Goal: Use online tool/utility: Utilize a website feature to perform a specific function

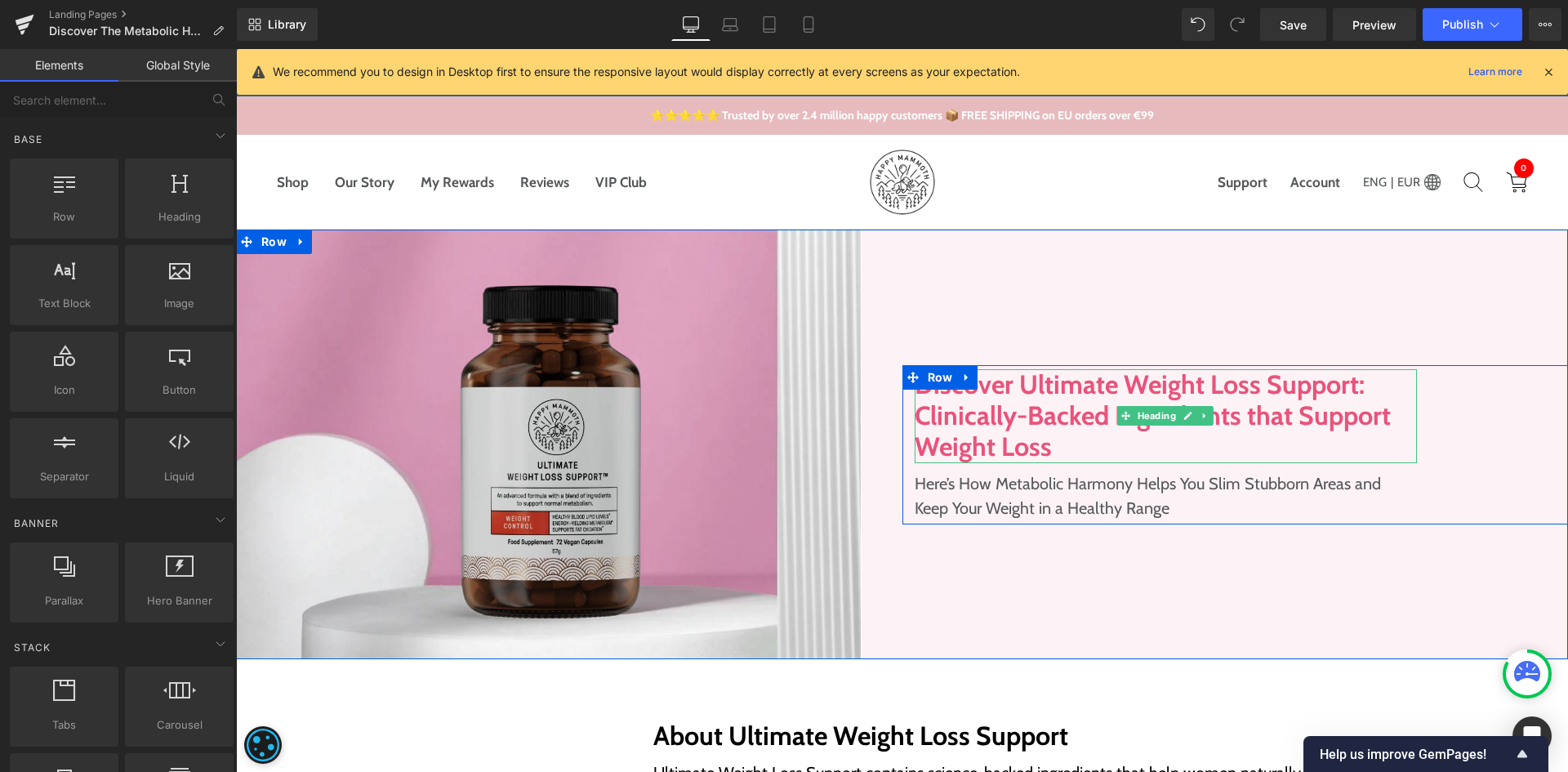
click at [1029, 417] on h1 "Discover Ultimate Weight Loss Support: Clinically-Backed Ingredients that Suppo…" at bounding box center [1167, 417] width 503 height 94
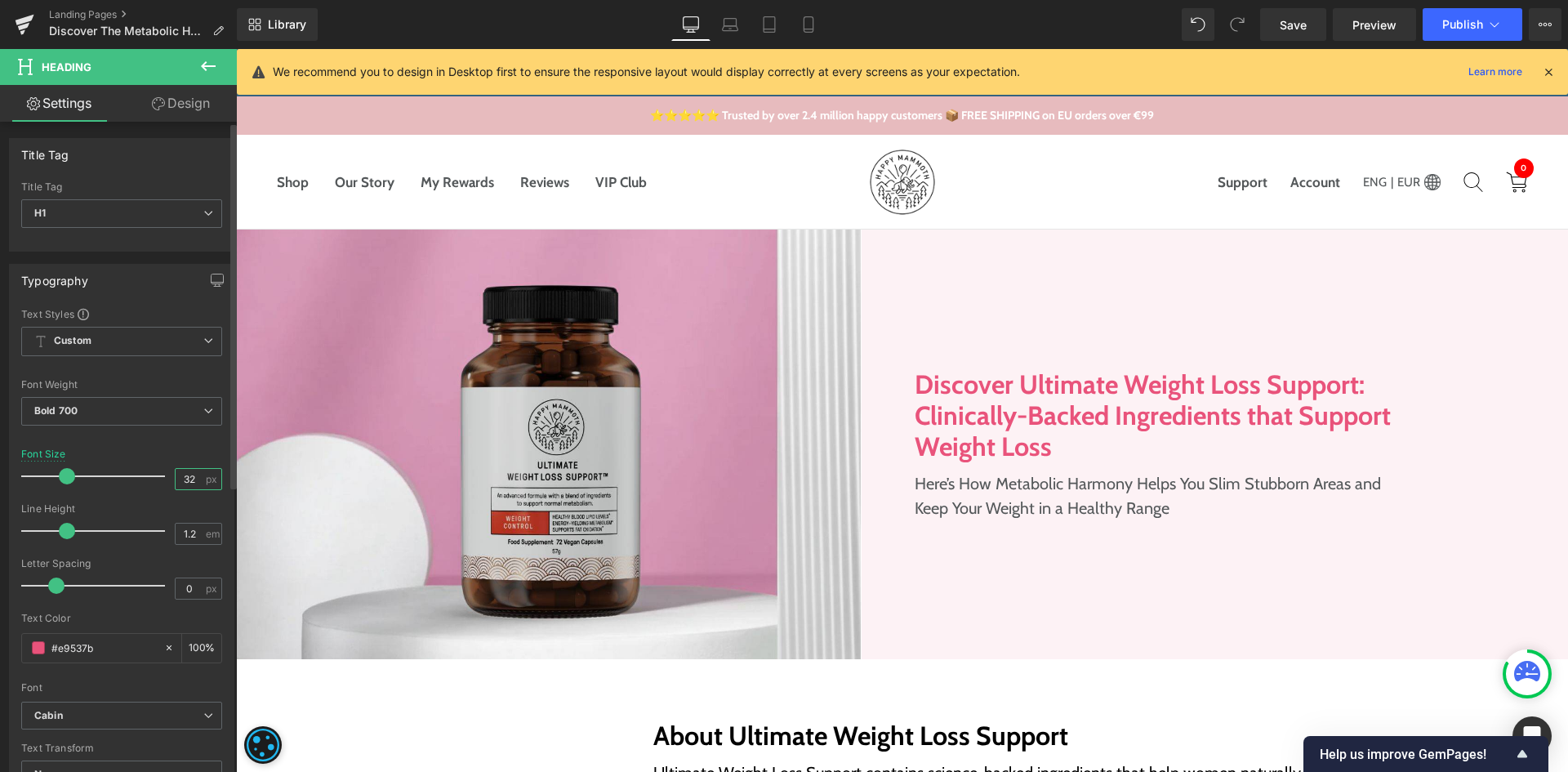
click at [183, 478] on input "32" at bounding box center [190, 479] width 29 height 20
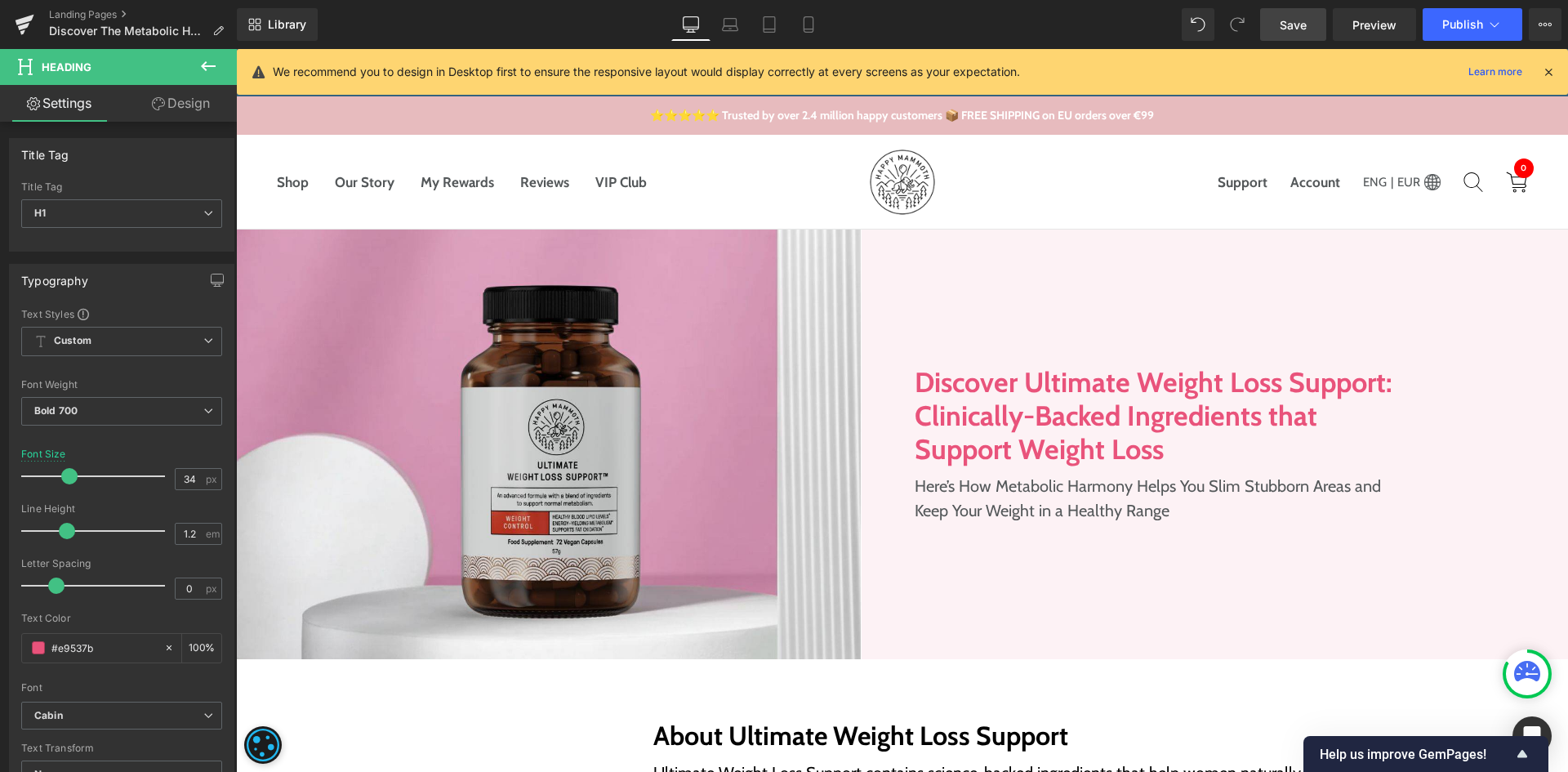
drag, startPoint x: 1269, startPoint y: 35, endPoint x: 465, endPoint y: 113, distance: 807.8
click at [1269, 35] on link "Save" at bounding box center [1294, 24] width 66 height 33
click at [735, 36] on link "Laptop" at bounding box center [730, 24] width 40 height 33
type input "23"
type input "100"
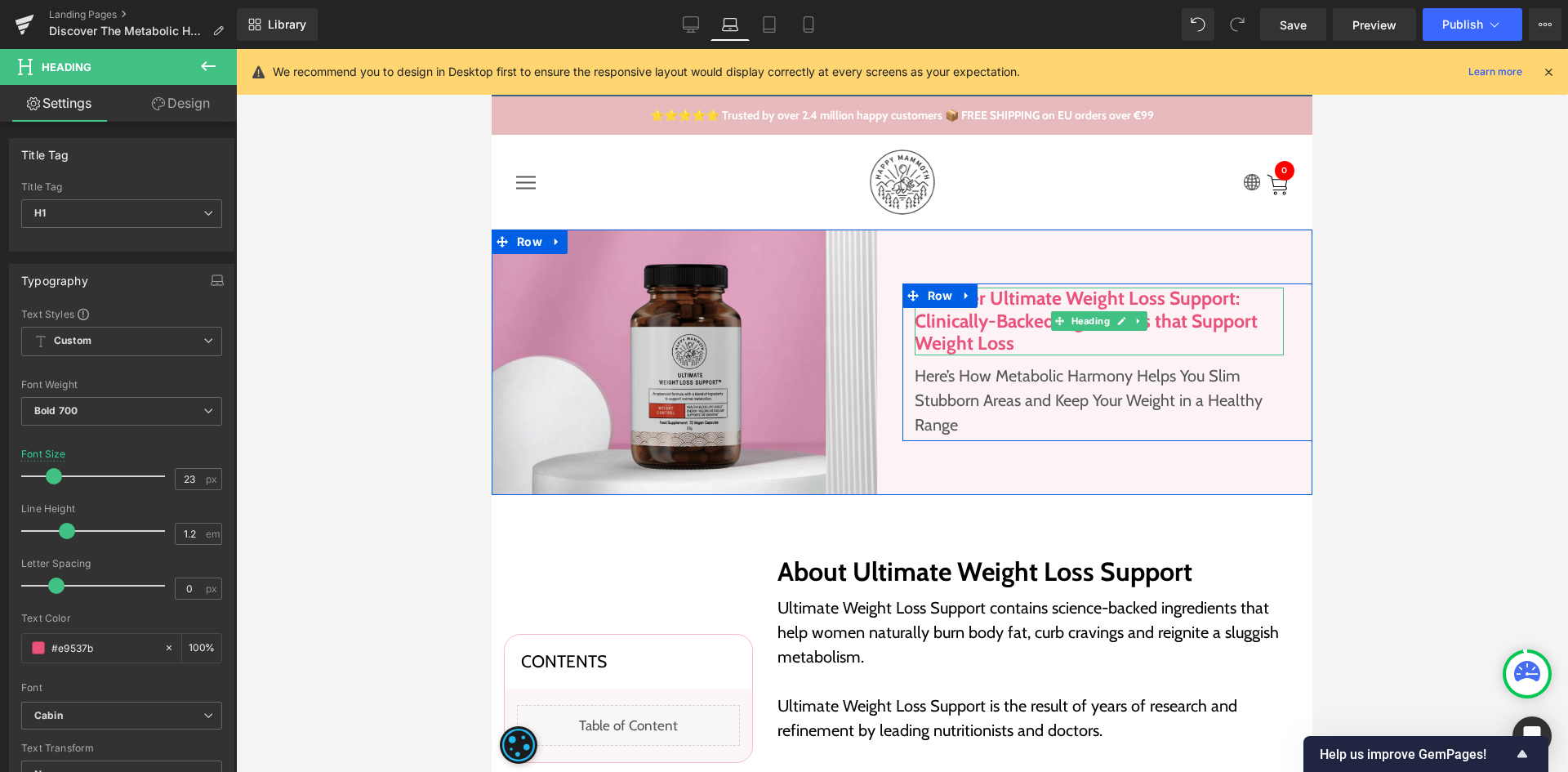
click at [1051, 338] on h1 "Discover Ultimate Weight Loss Support: Clinically-Backed Ingredients that Suppo…" at bounding box center [1100, 322] width 370 height 68
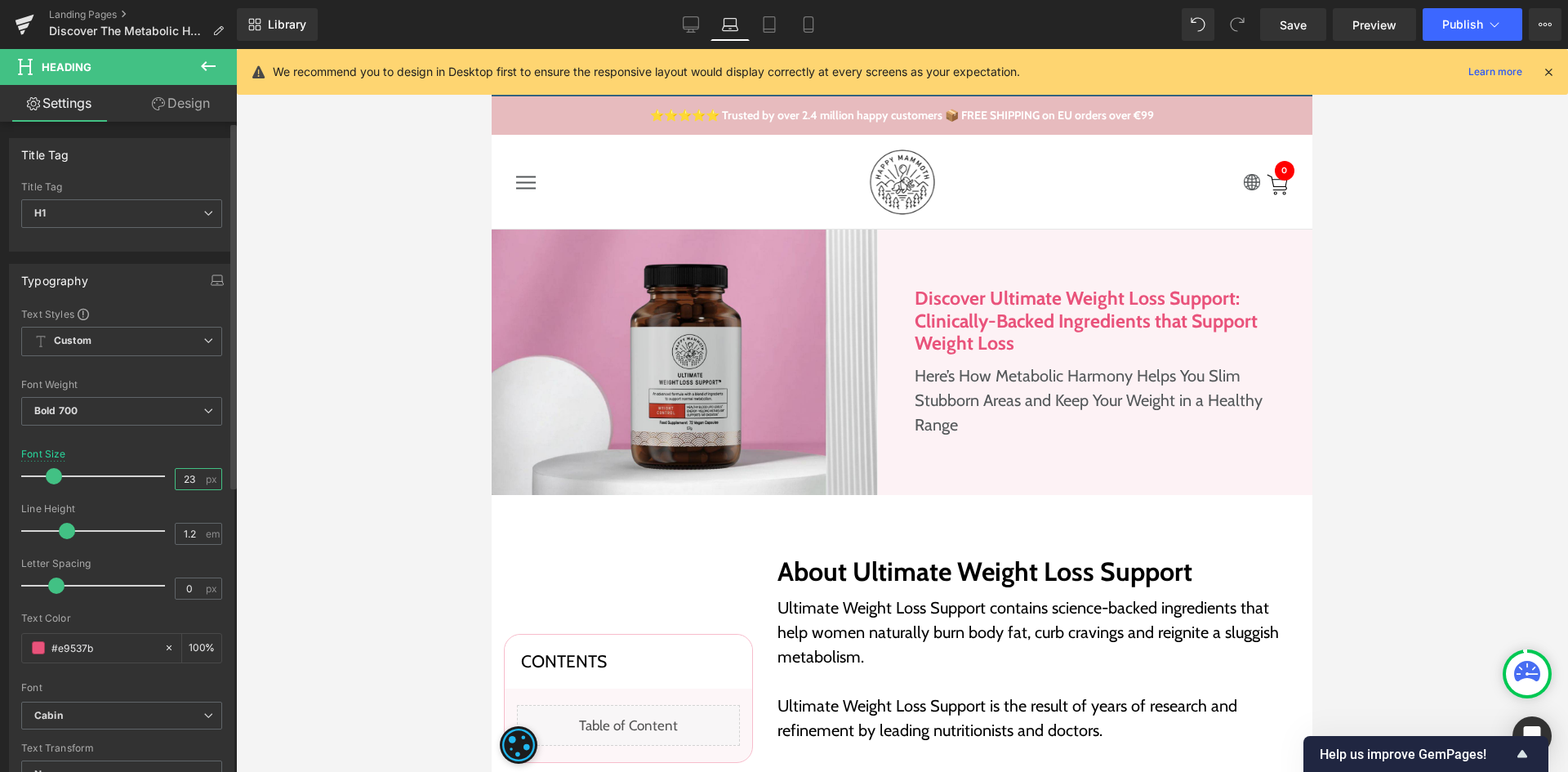
click at [183, 480] on input "23" at bounding box center [190, 479] width 29 height 20
click at [701, 21] on link "Desktop" at bounding box center [691, 24] width 40 height 33
type input "34"
type input "100"
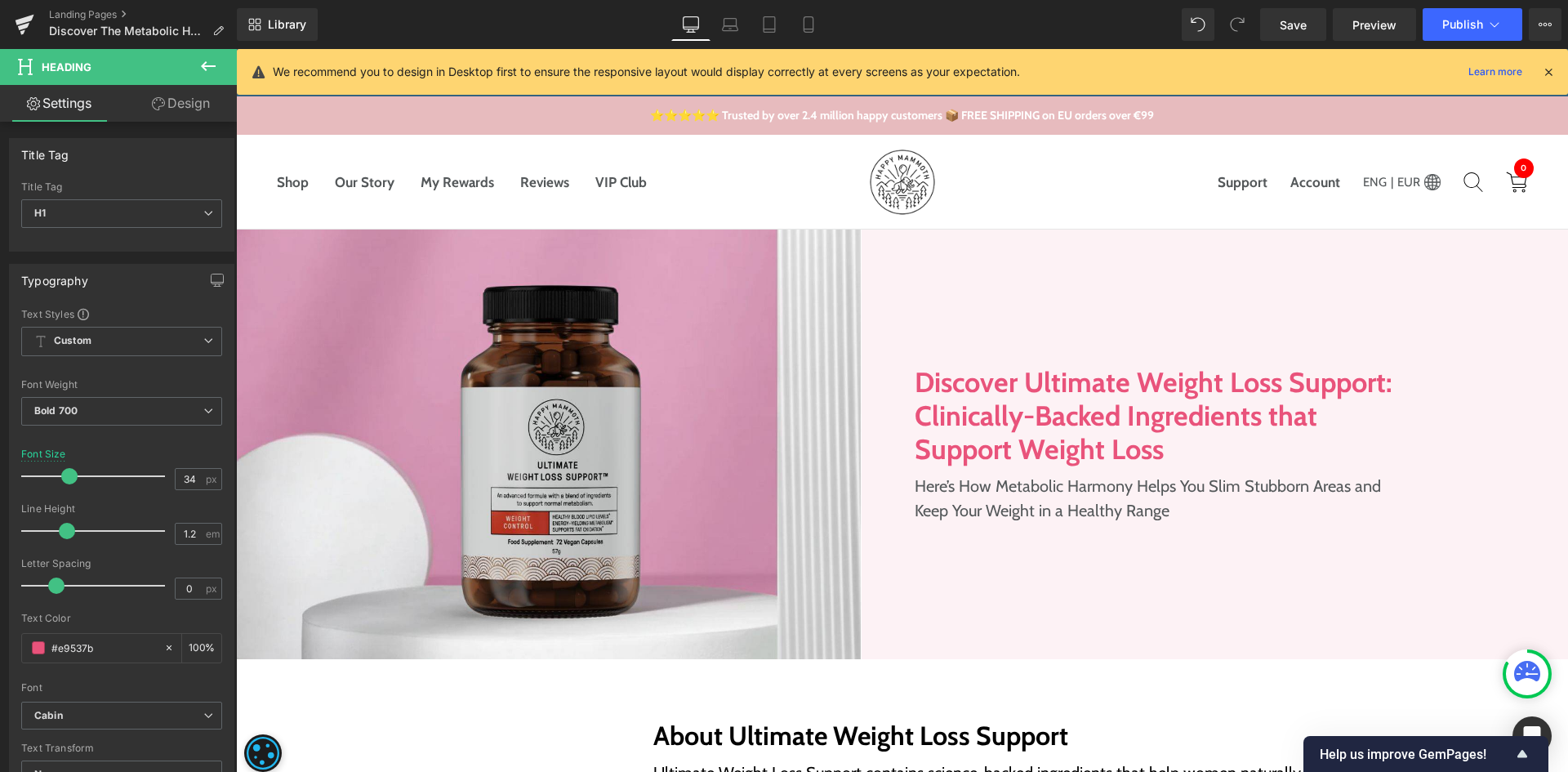
scroll to position [80, 0]
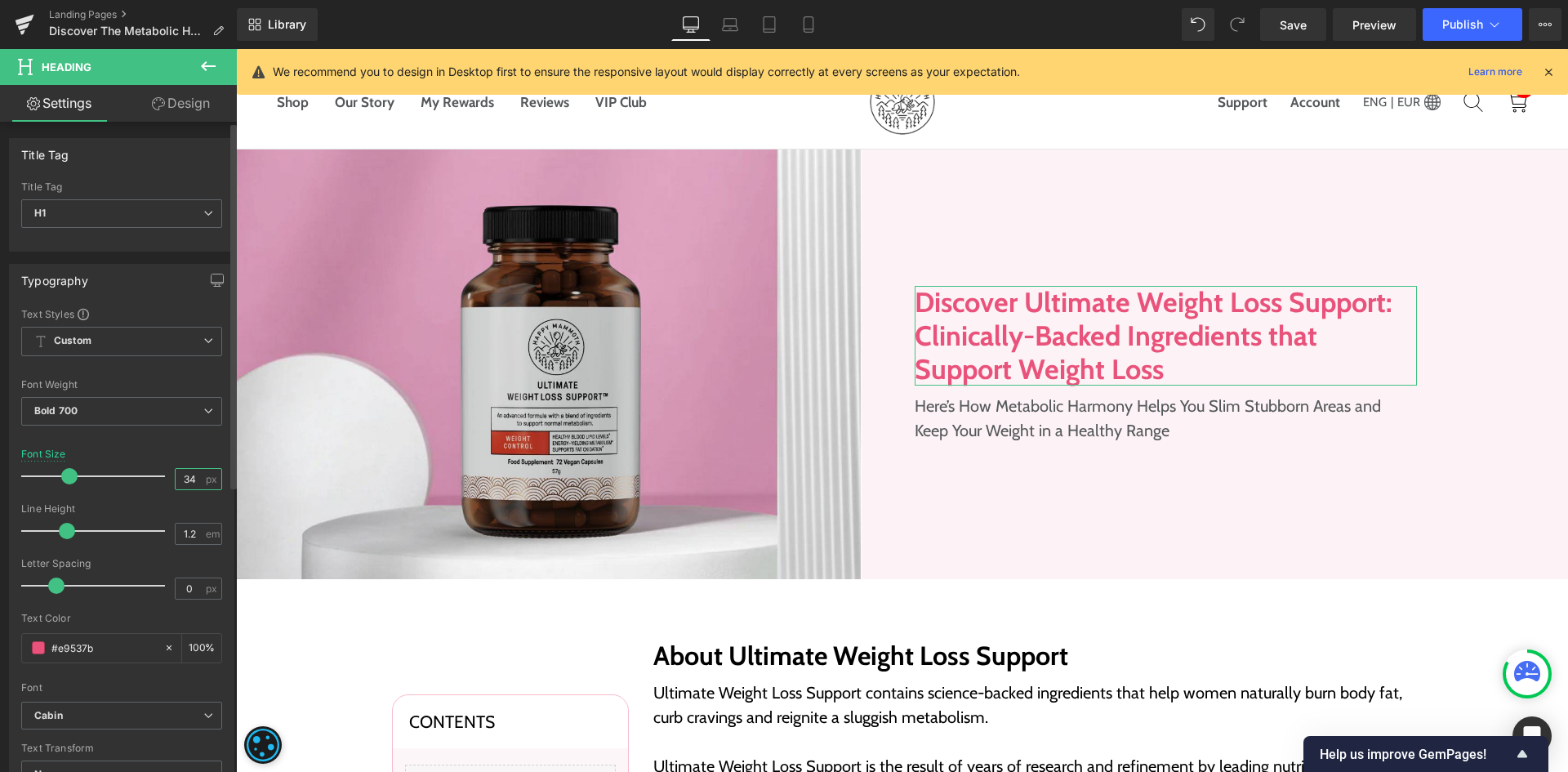
click at [183, 482] on input "34" at bounding box center [190, 479] width 29 height 20
type input "32"
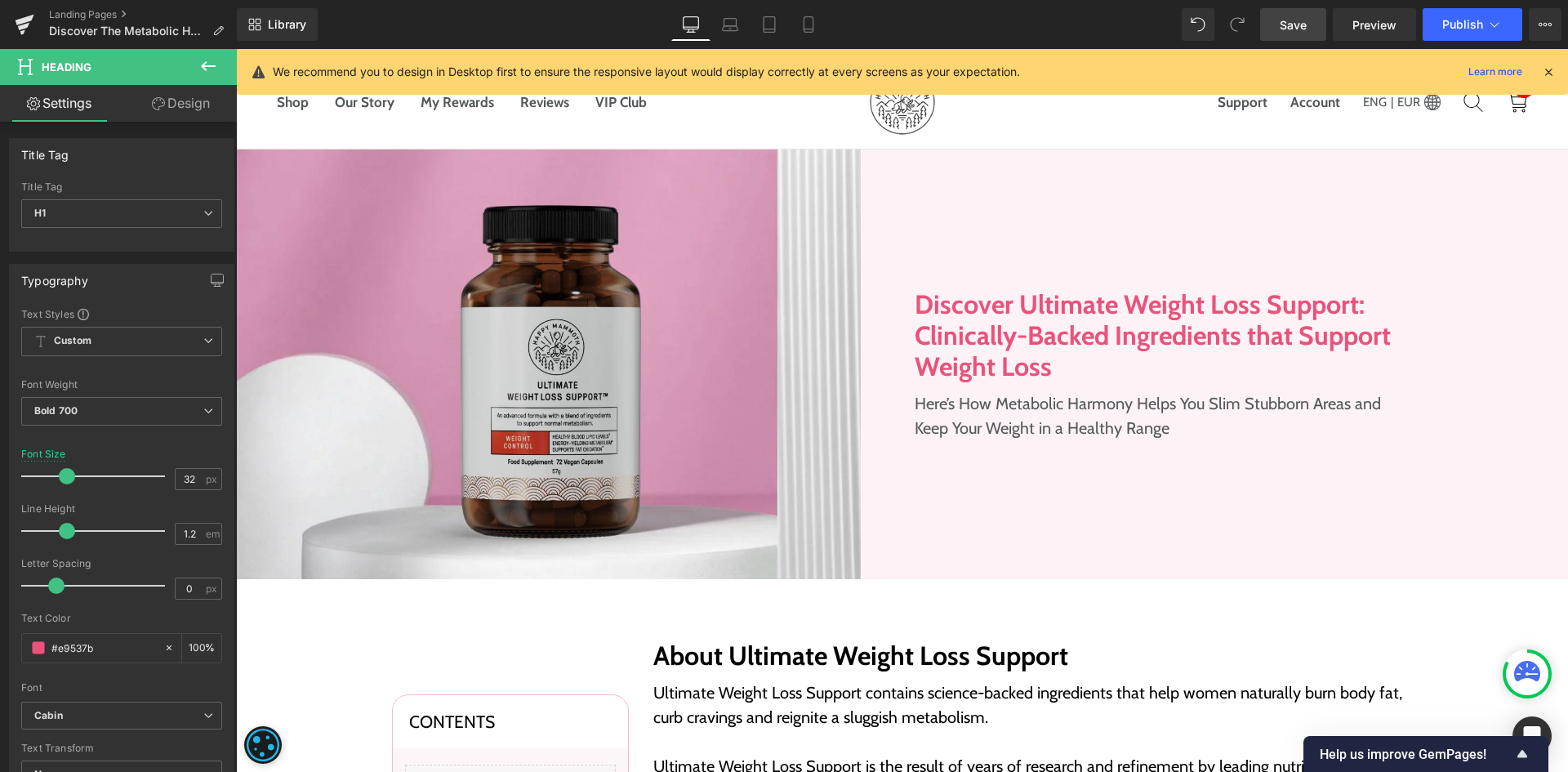
click at [1314, 24] on link "Save" at bounding box center [1294, 24] width 66 height 33
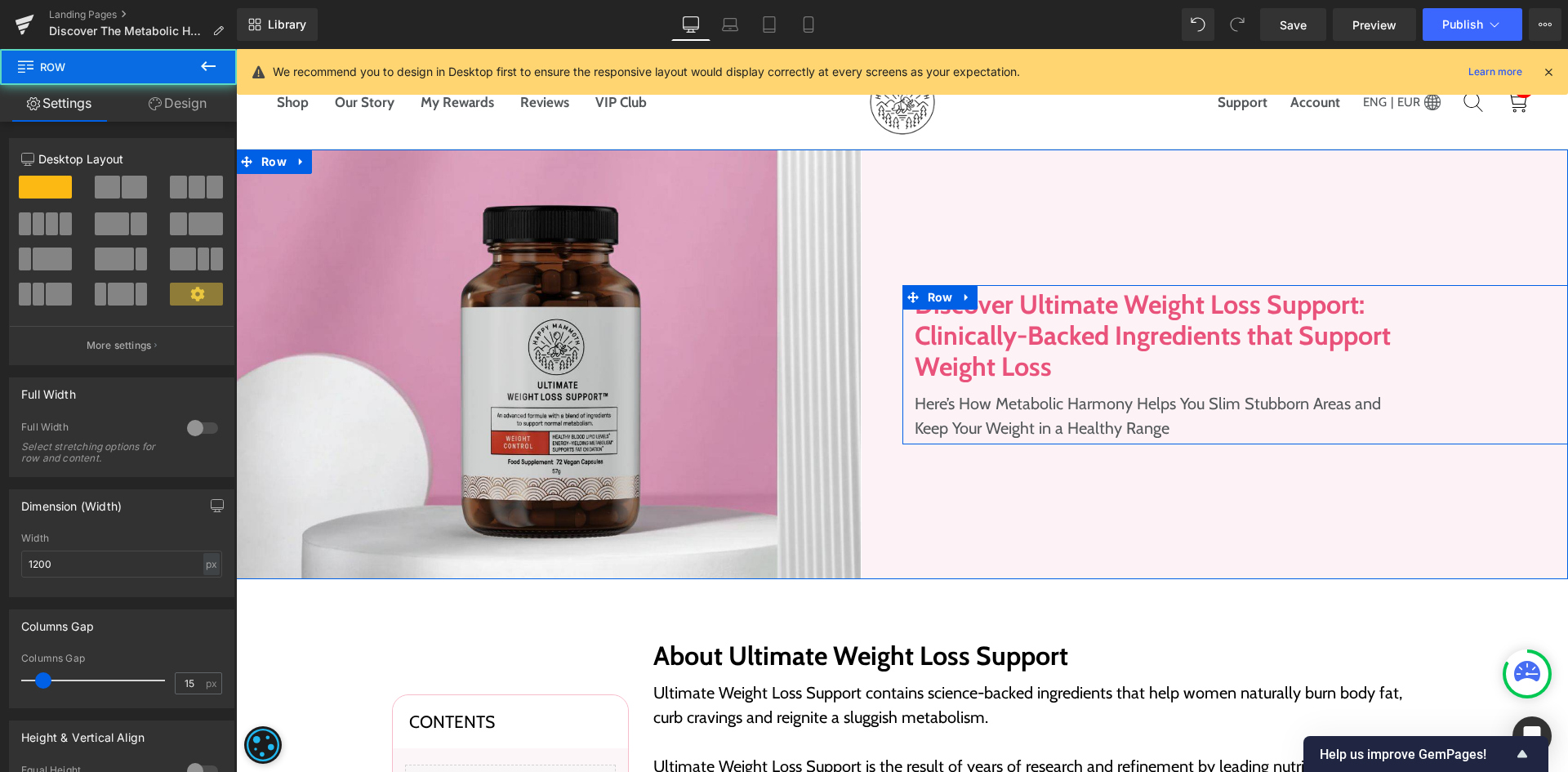
click at [1427, 304] on div "Discover Ultimate Weight Loss Support: Clinically-Backed Ingredients that Suppo…" at bounding box center [1236, 365] width 667 height 159
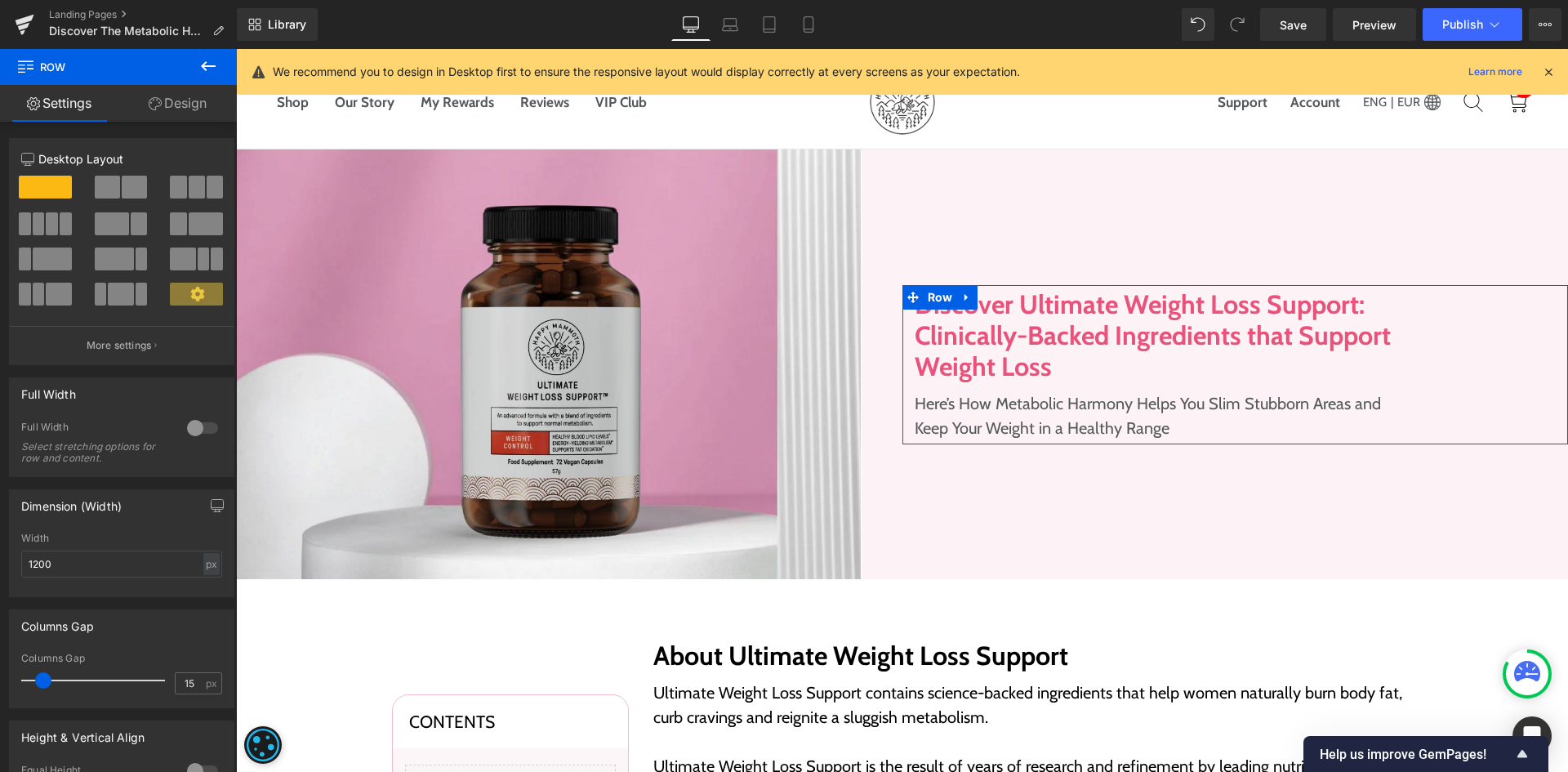
drag, startPoint x: 150, startPoint y: 105, endPoint x: 137, endPoint y: 194, distance: 89.9
click at [150, 105] on icon at bounding box center [156, 104] width 13 height 13
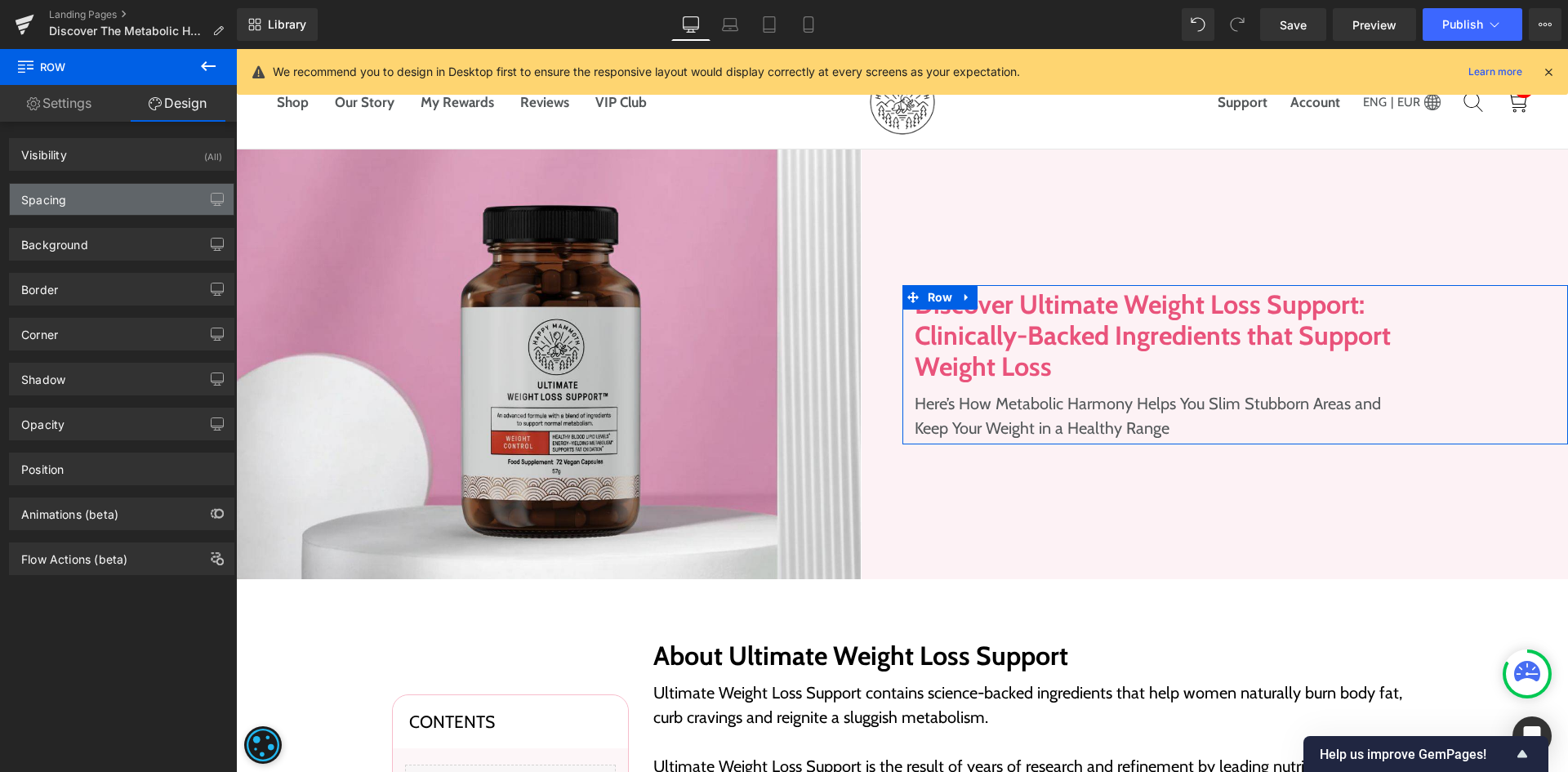
type input "0"
type input "5"
type input "170"
type input "5"
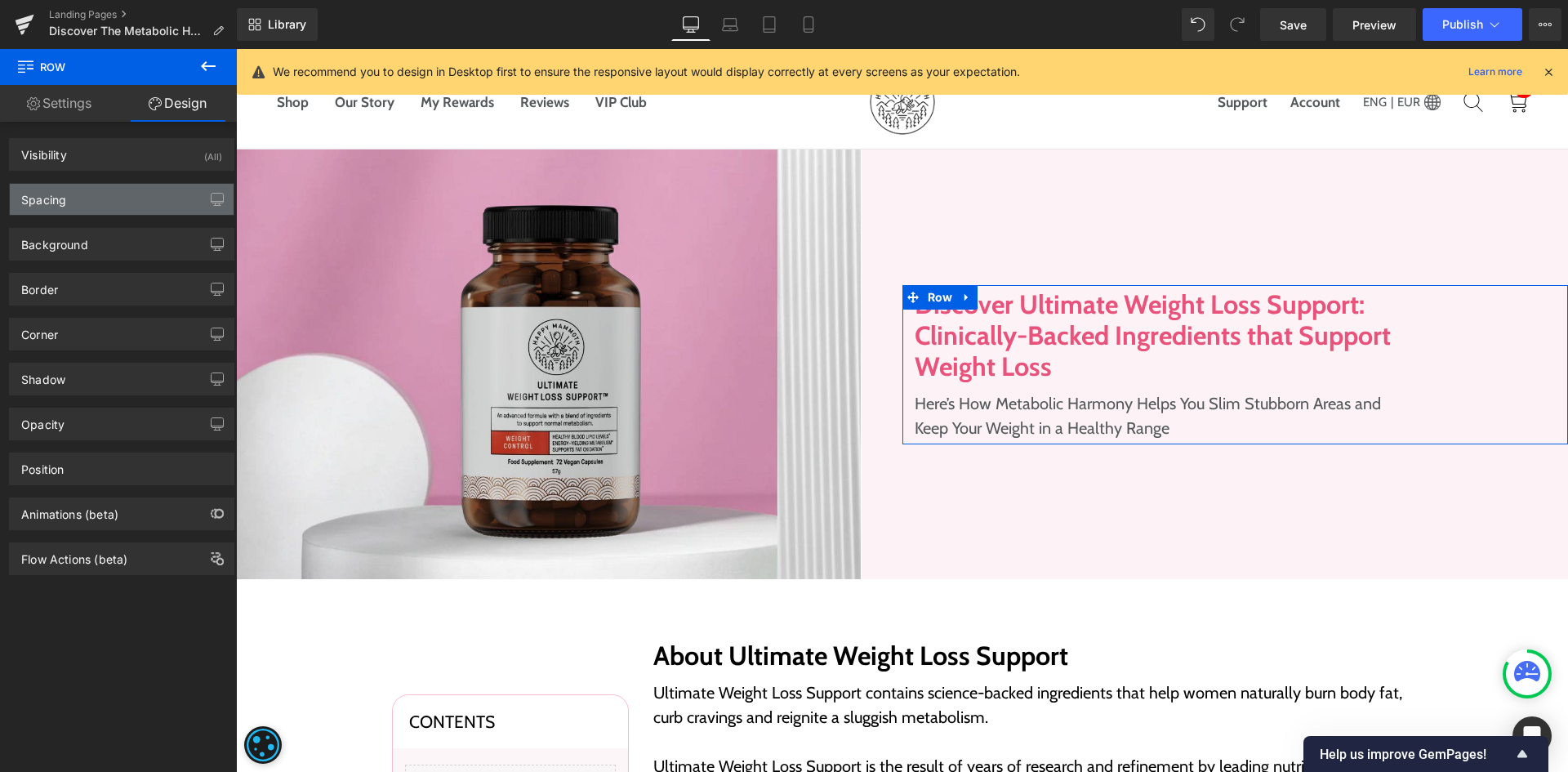
type input "0"
click at [132, 204] on div "Spacing" at bounding box center [122, 199] width 224 height 31
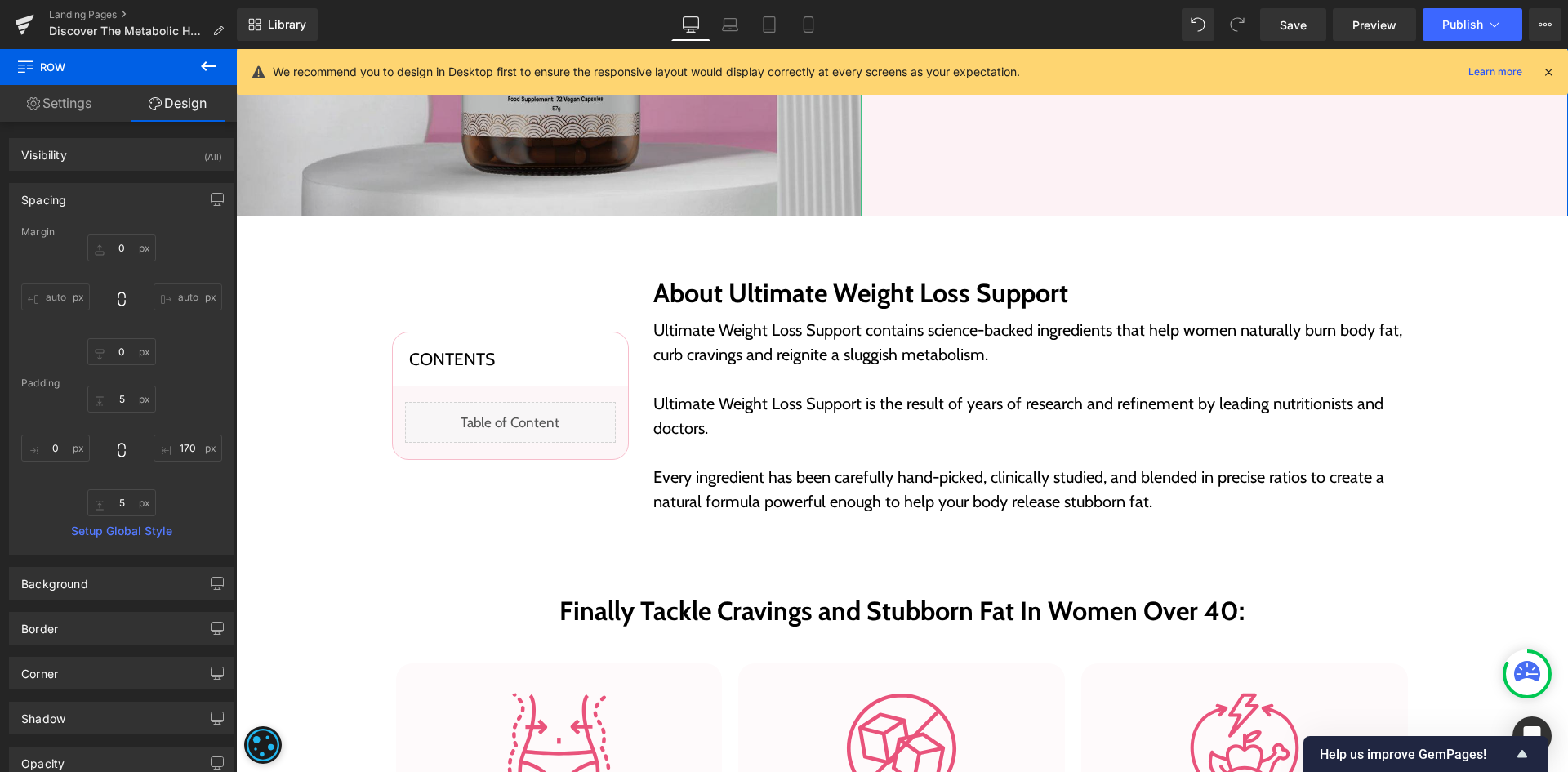
scroll to position [570, 0]
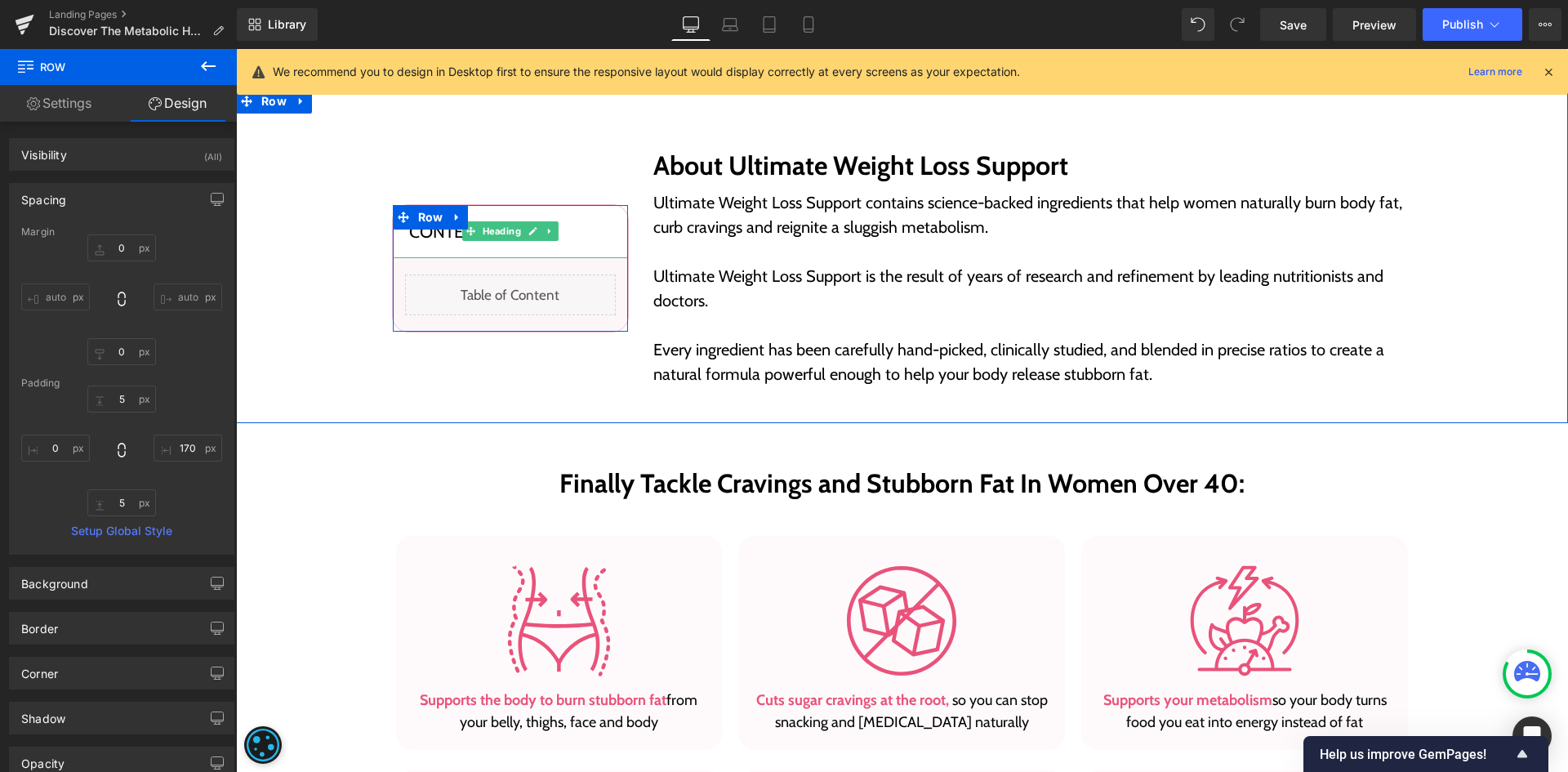
click at [588, 223] on h3 "Contents" at bounding box center [510, 232] width 203 height 20
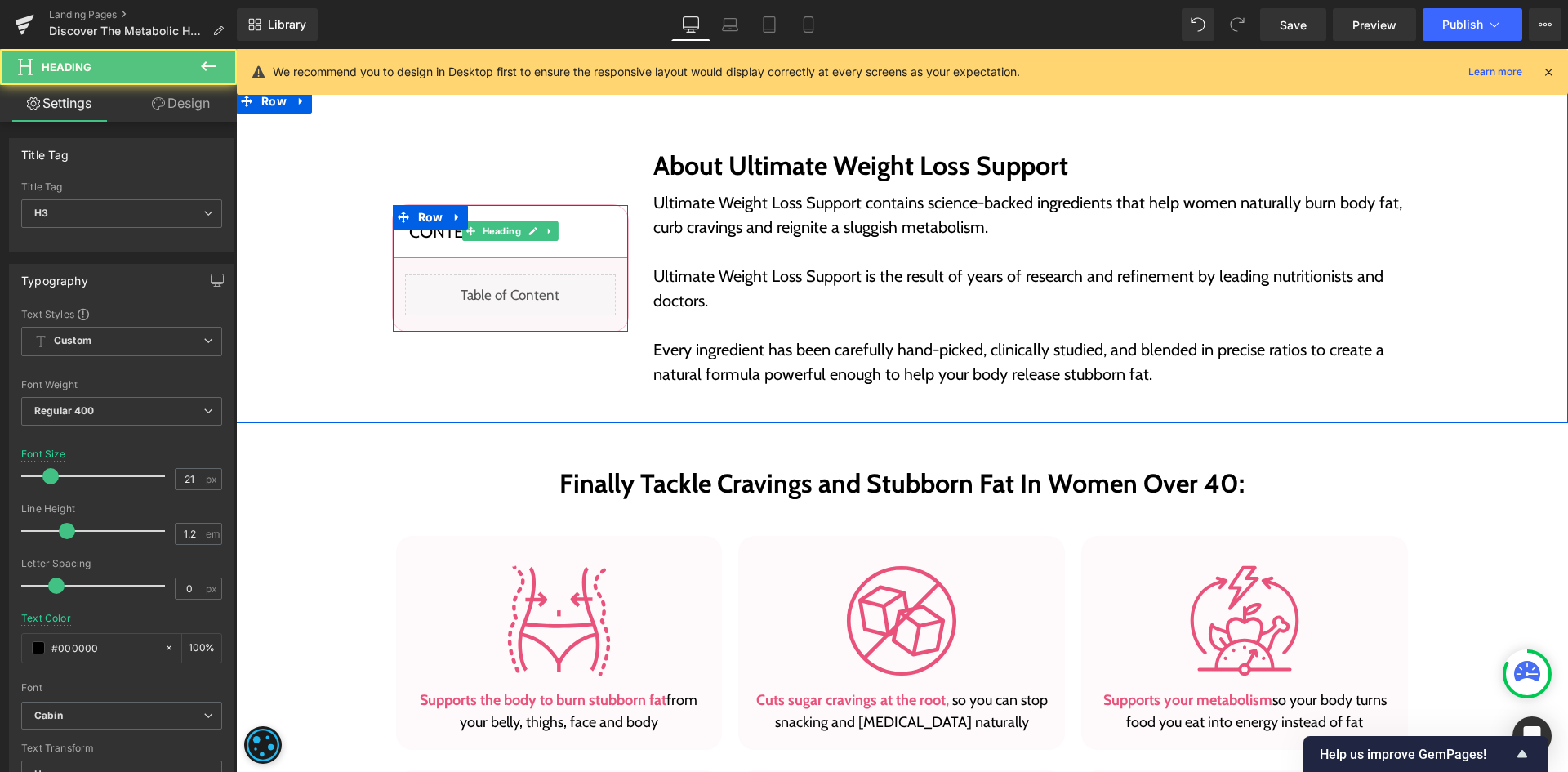
click at [564, 218] on div "Contents" at bounding box center [511, 232] width 236 height 53
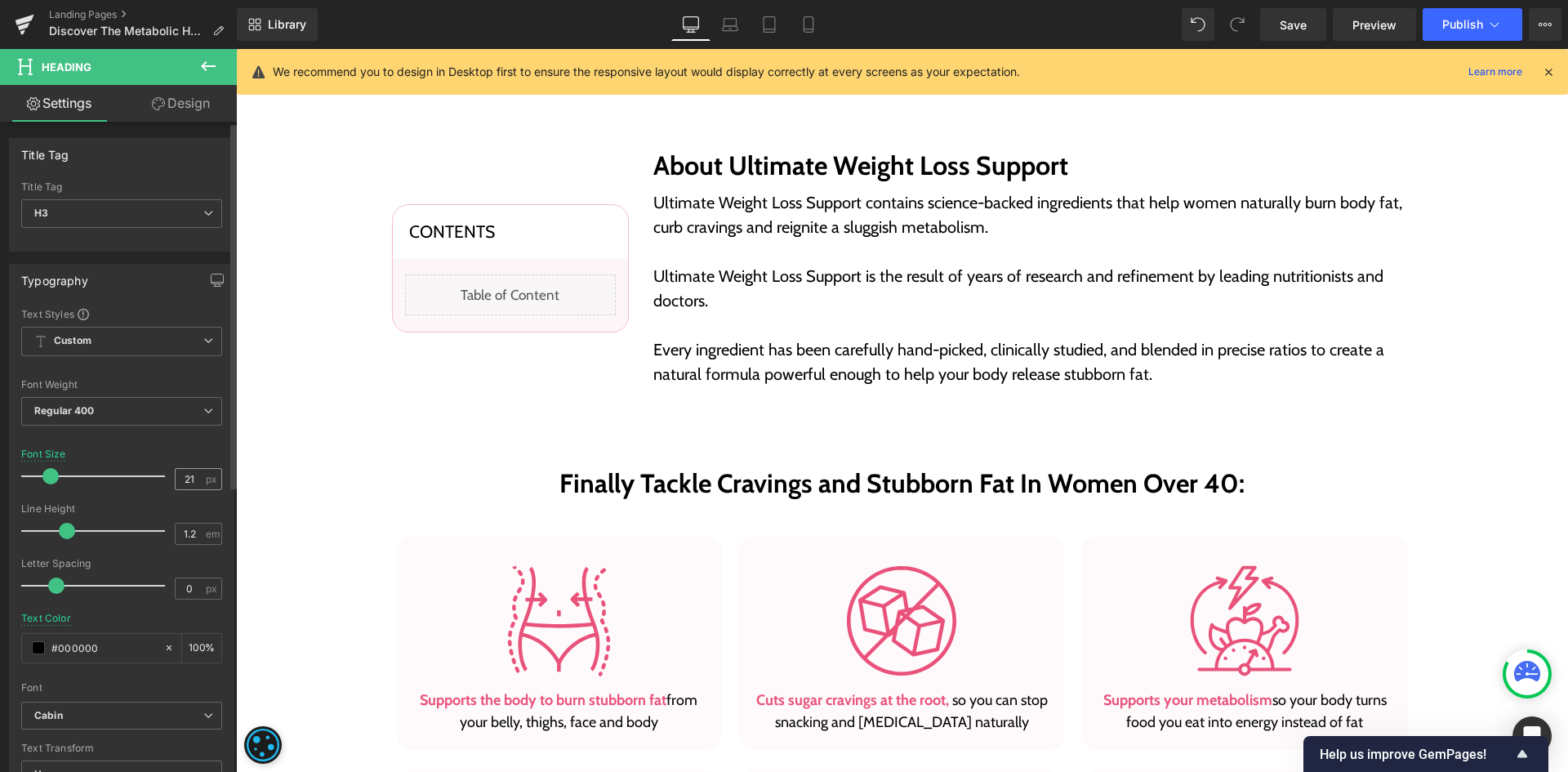
click at [186, 486] on input "21" at bounding box center [190, 479] width 29 height 20
click at [723, 32] on icon at bounding box center [730, 24] width 16 height 16
type input "21"
type input "100"
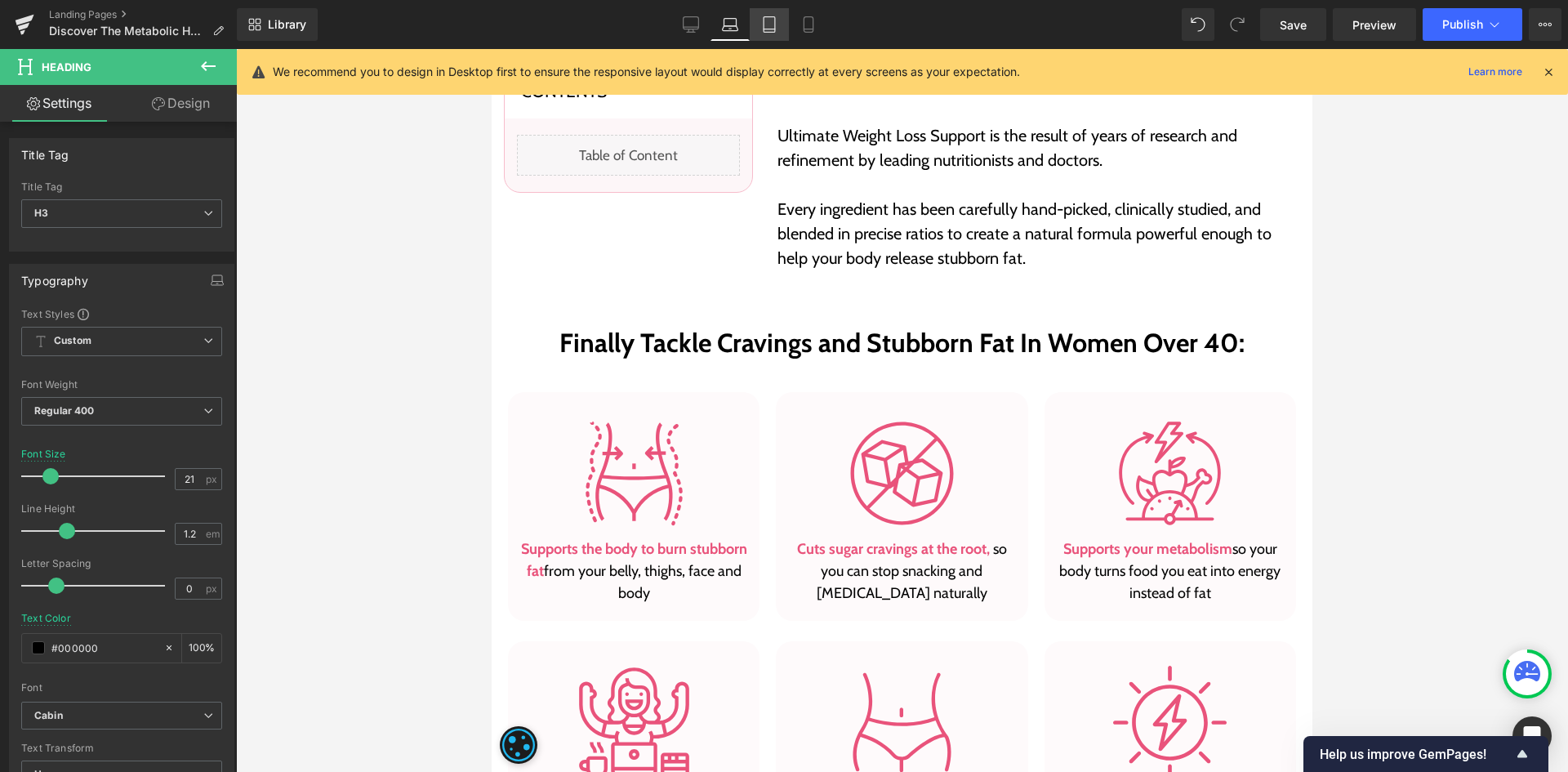
scroll to position [429, 0]
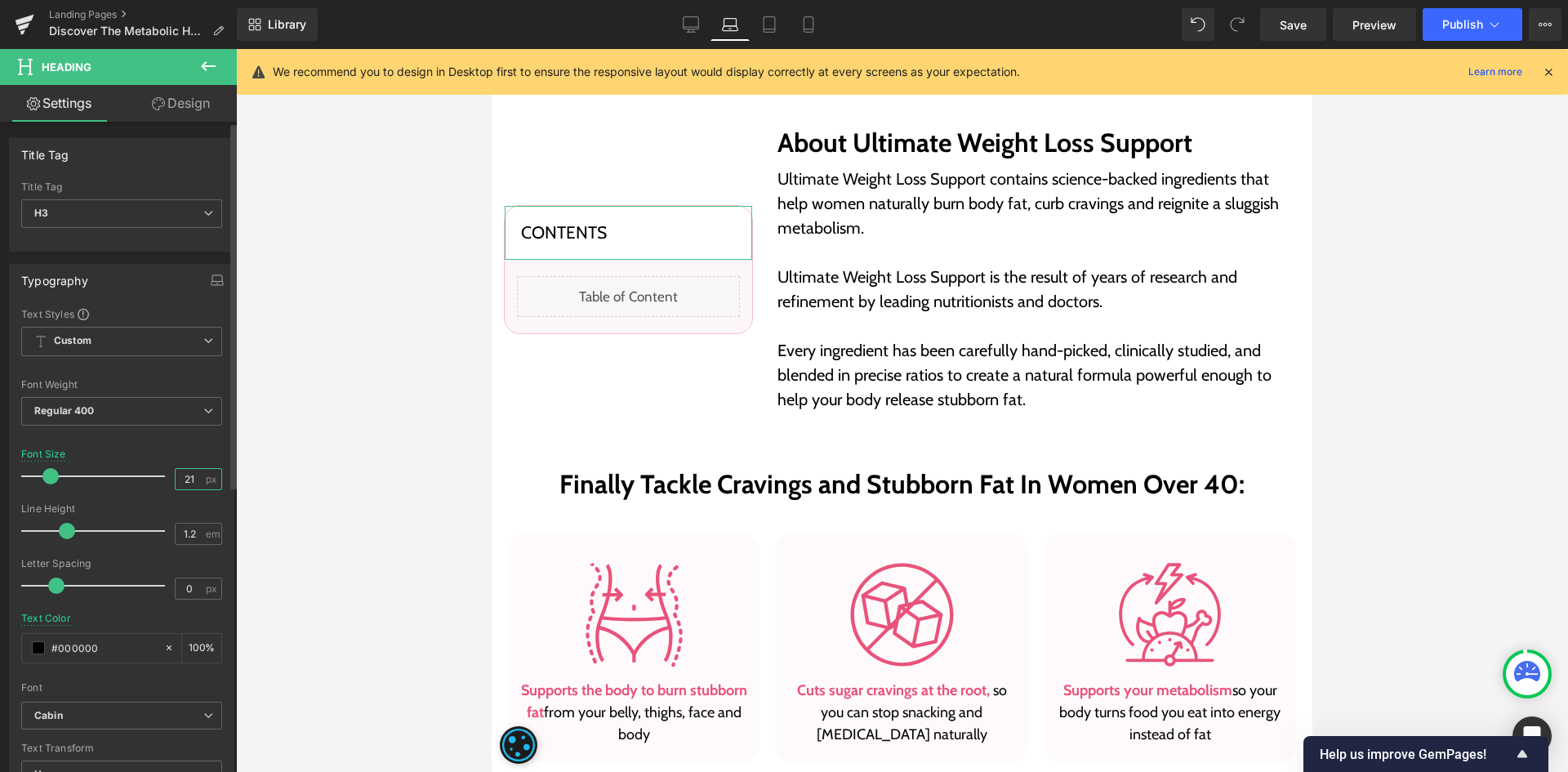
click at [186, 471] on input "21" at bounding box center [190, 479] width 29 height 20
click at [779, 22] on link "Tablet" at bounding box center [769, 24] width 40 height 33
type input "19"
type input "100"
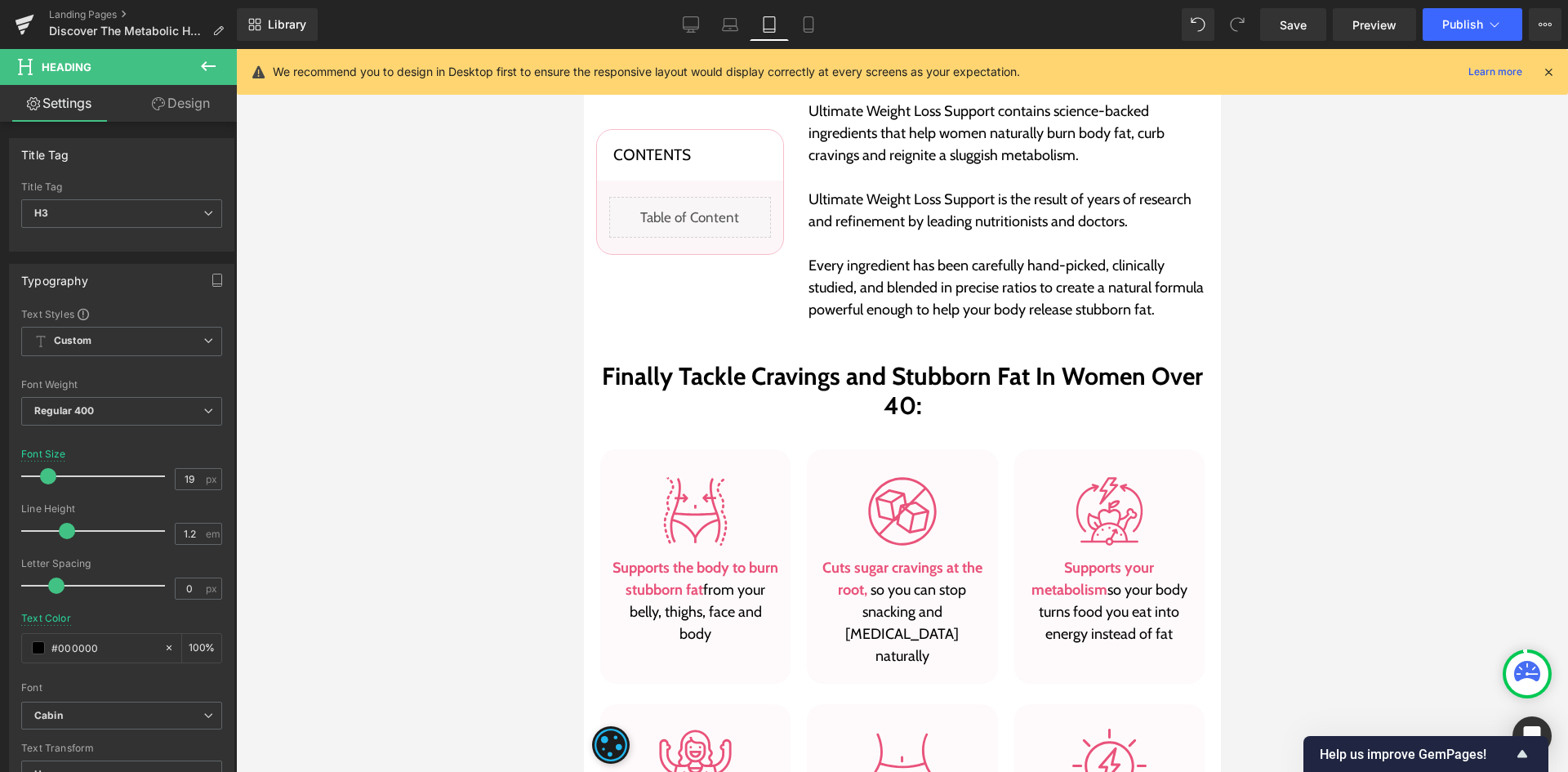
scroll to position [350, 0]
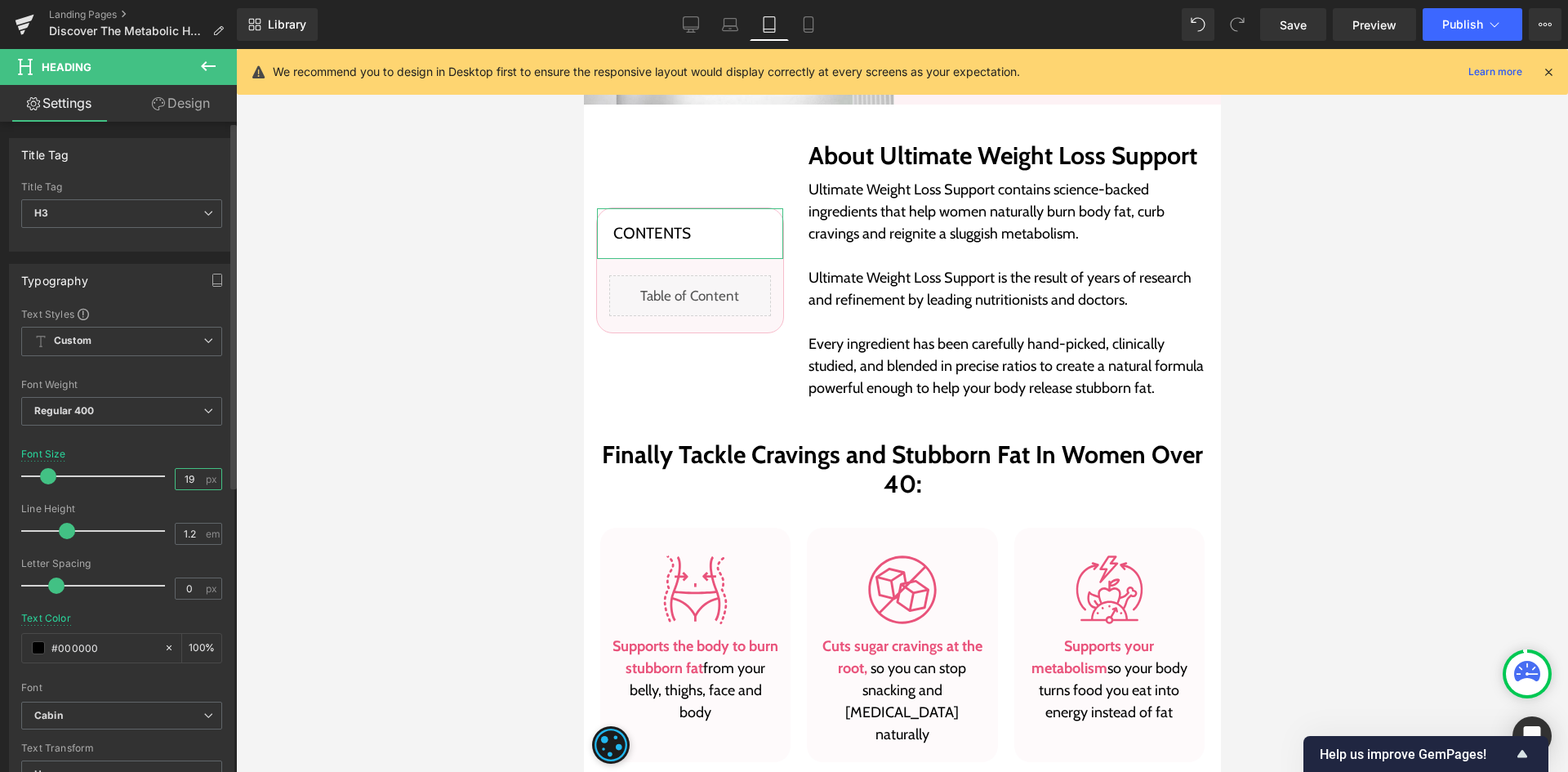
click at [177, 483] on input "19" at bounding box center [190, 479] width 29 height 20
click at [811, 27] on icon at bounding box center [808, 24] width 16 height 16
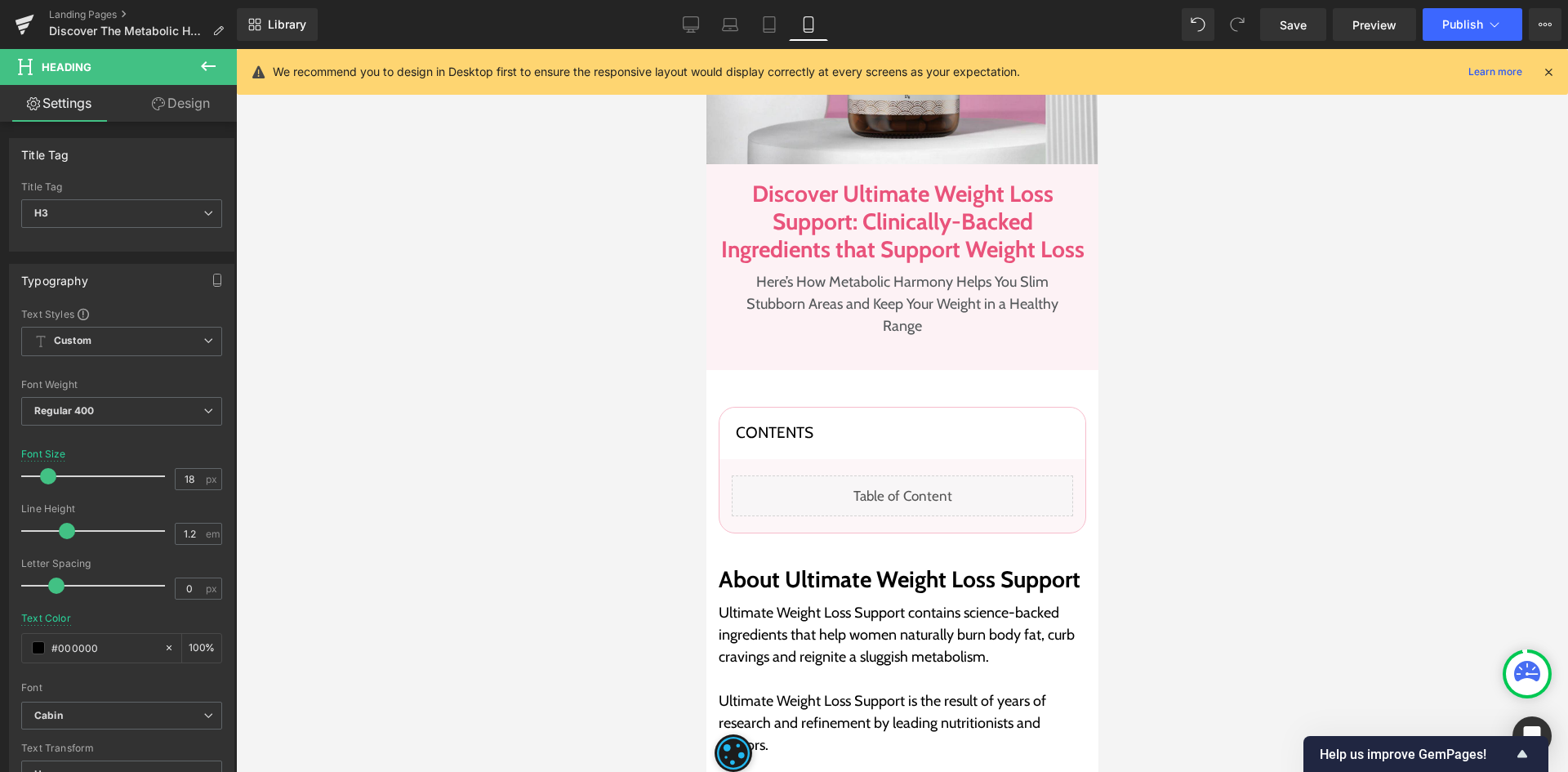
type input "19"
type input "100"
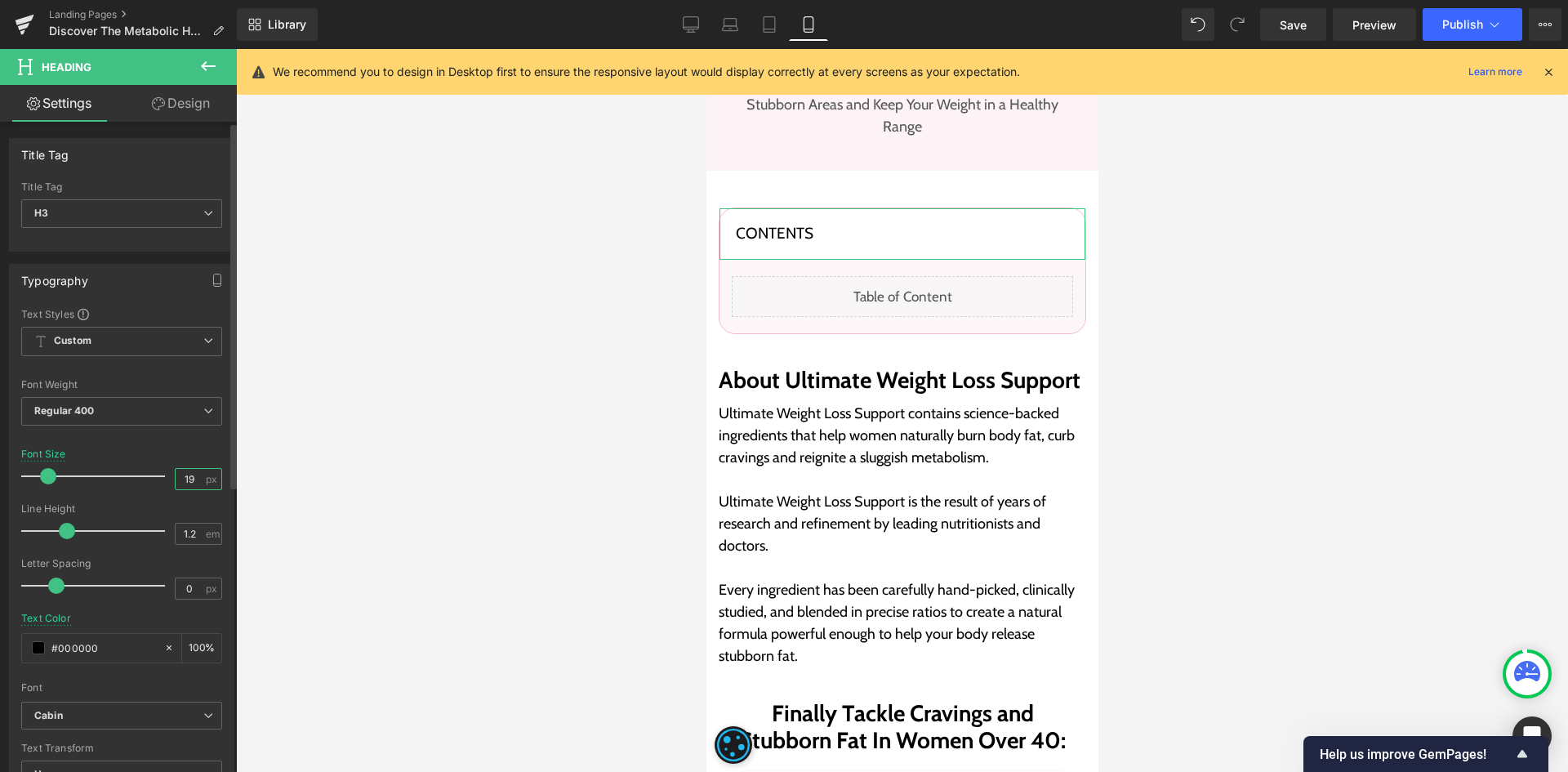
click at [196, 481] on input "19" at bounding box center [190, 479] width 29 height 20
type input "18"
click at [777, 40] on link "Tablet" at bounding box center [769, 24] width 40 height 33
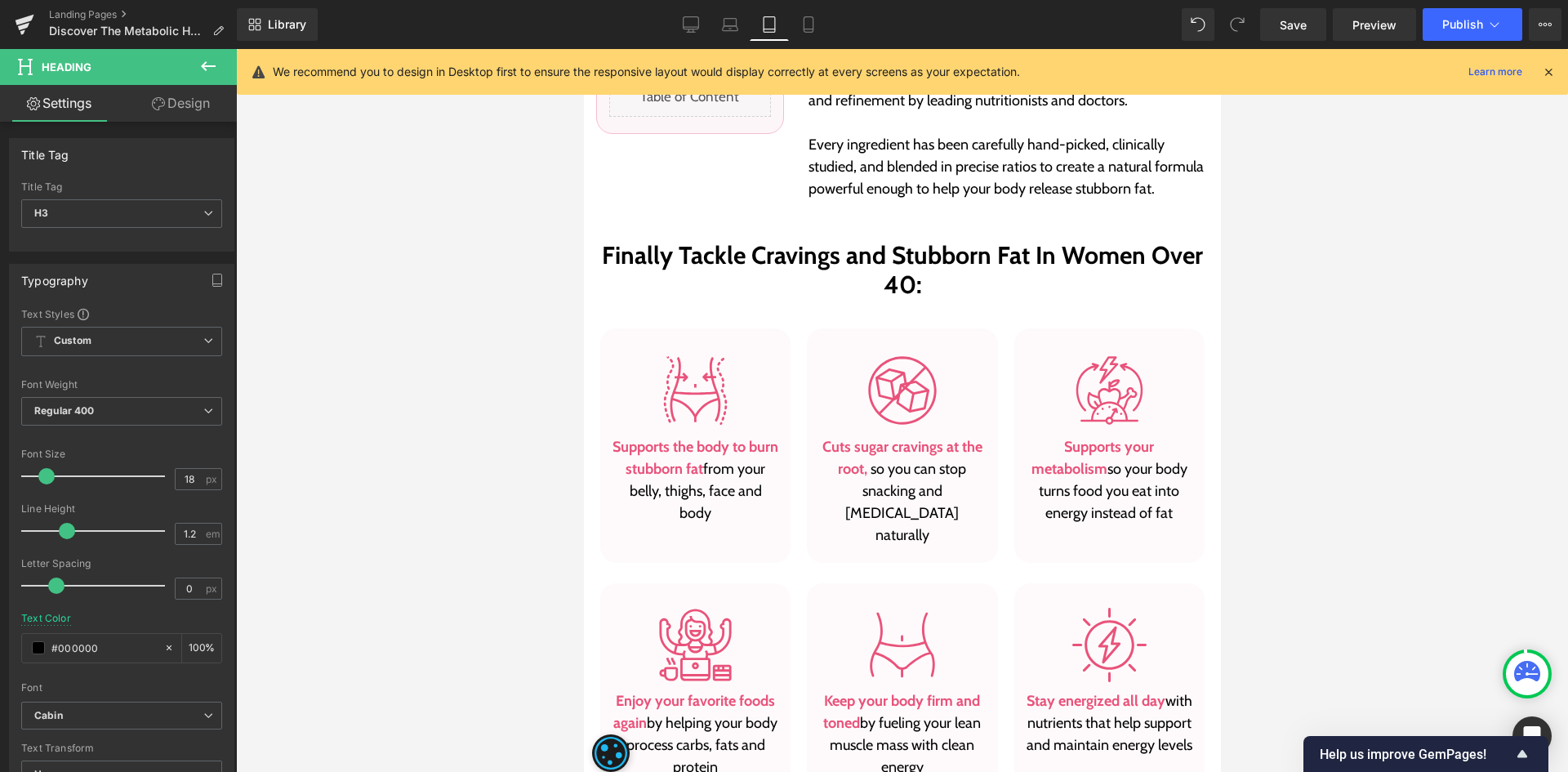
scroll to position [350, 0]
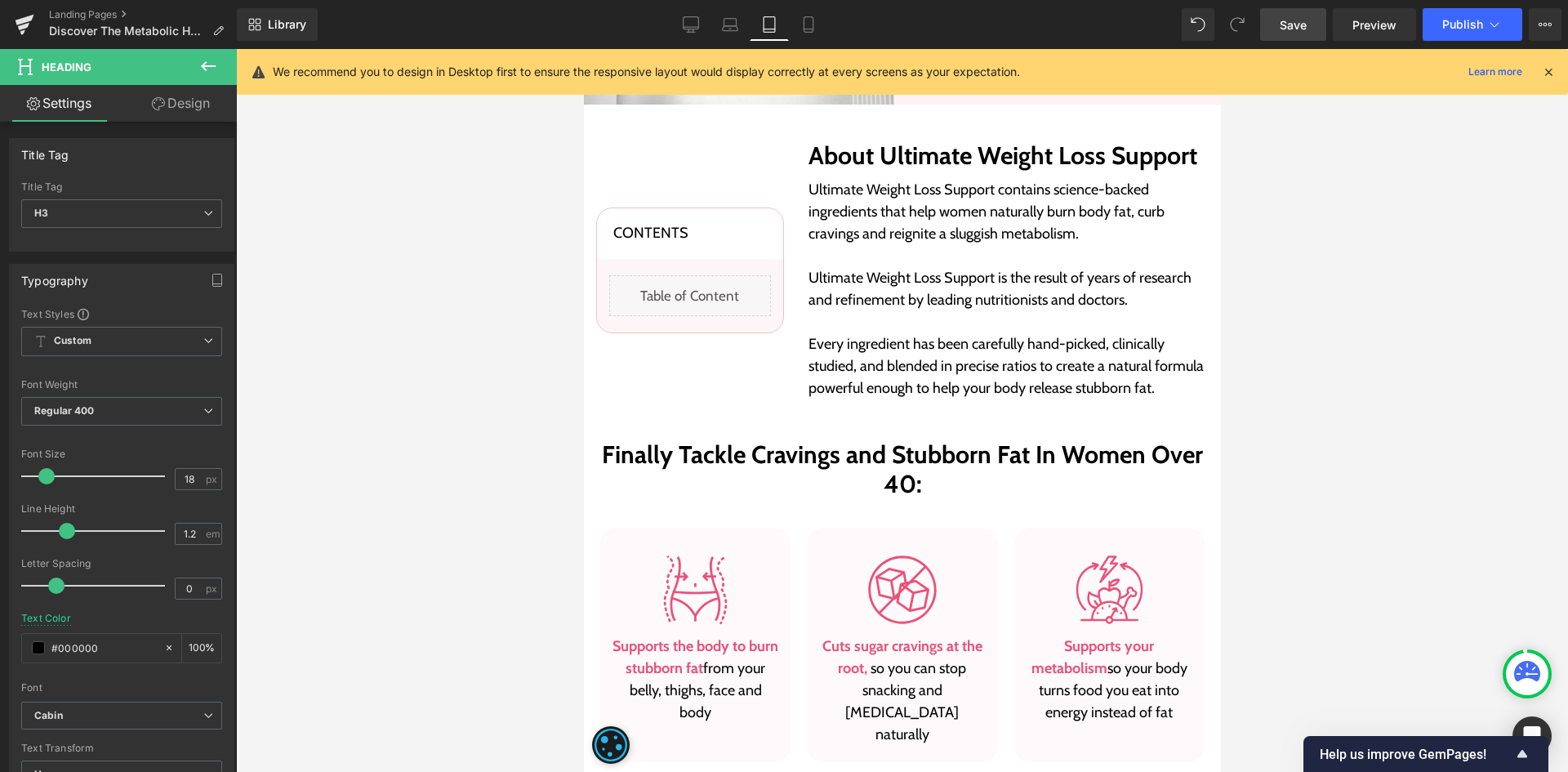
click at [1309, 29] on link "Save" at bounding box center [1294, 24] width 66 height 33
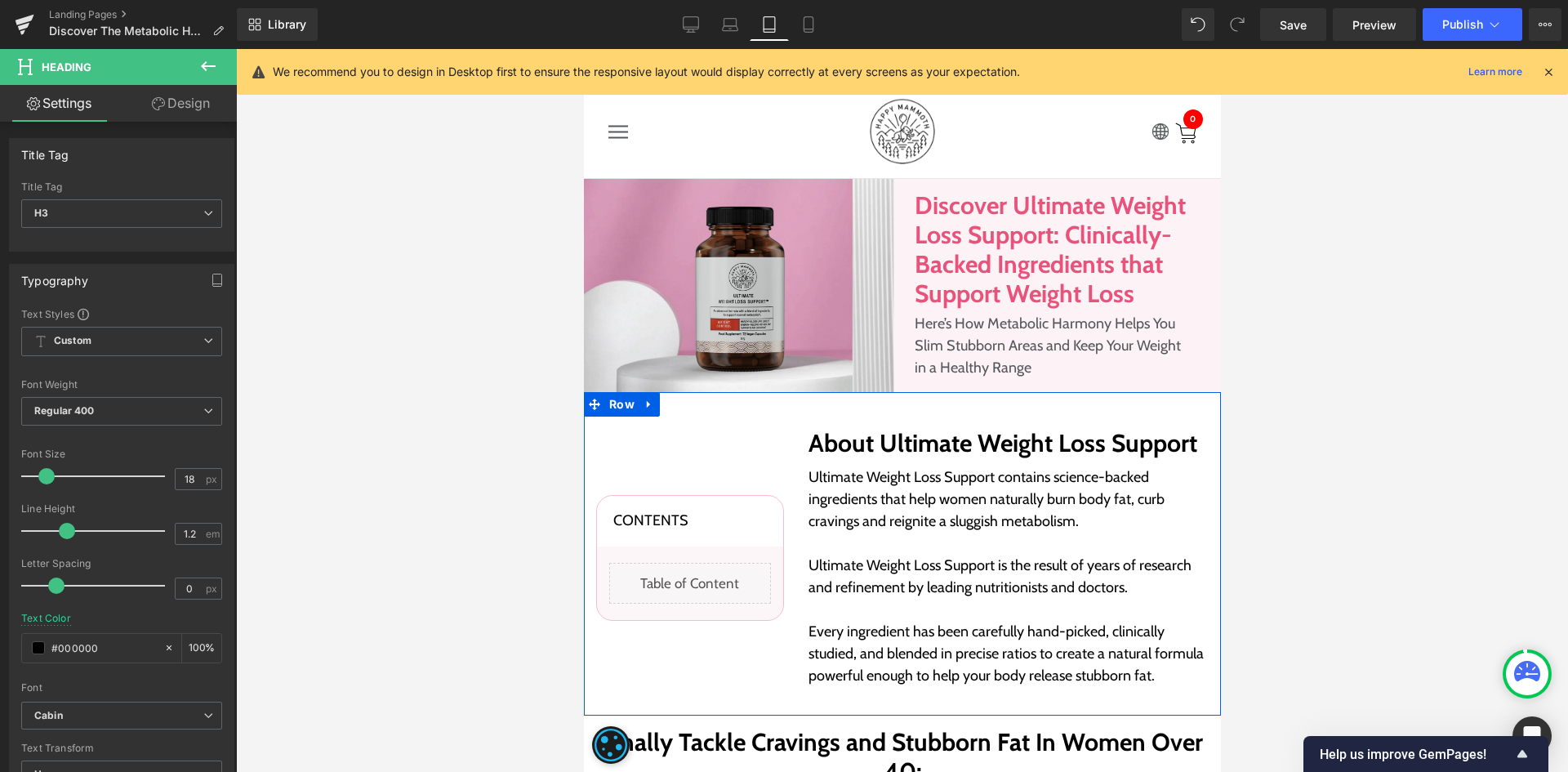
scroll to position [24, 0]
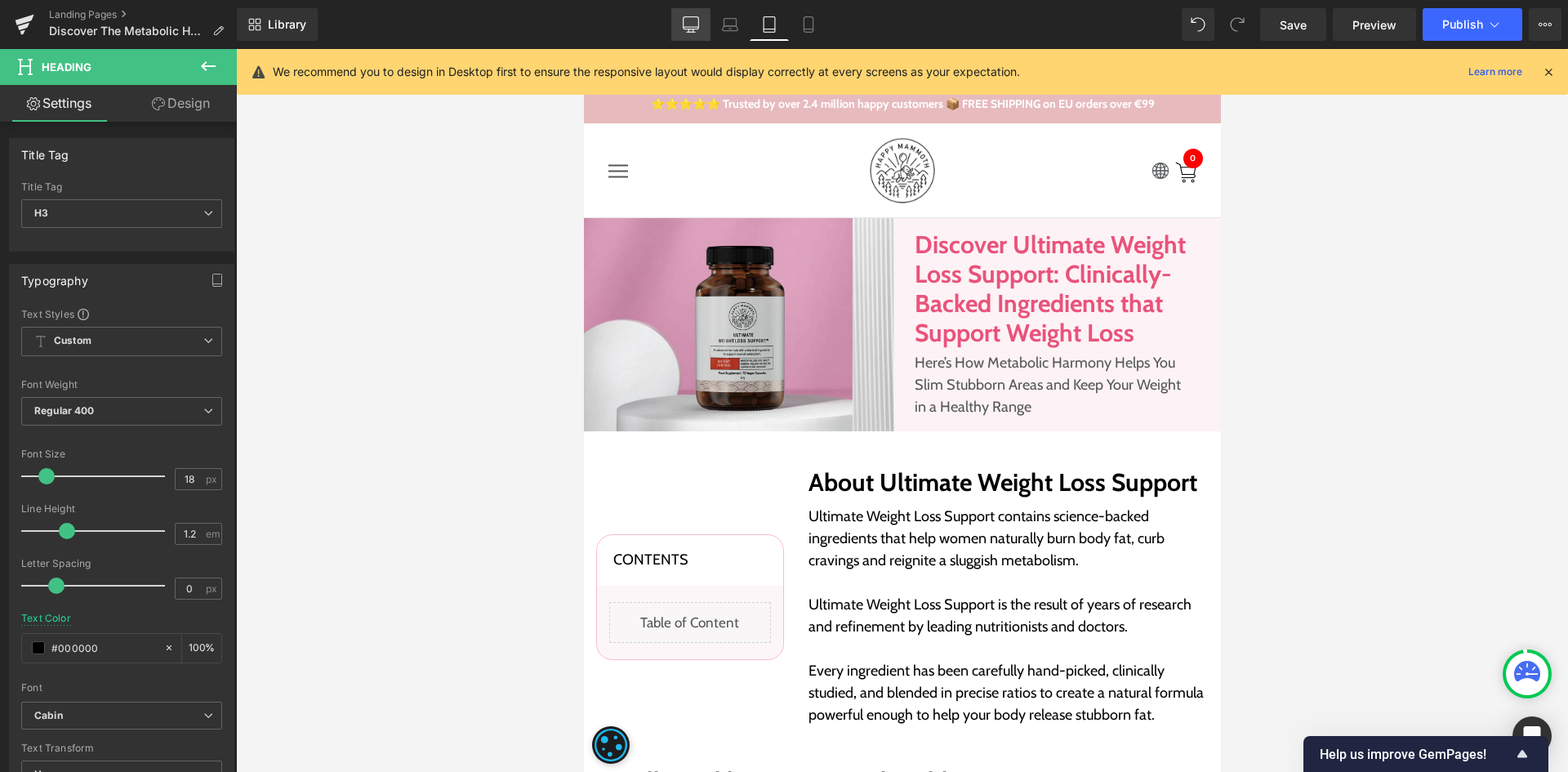
click at [691, 19] on icon at bounding box center [690, 24] width 16 height 16
type input "100"
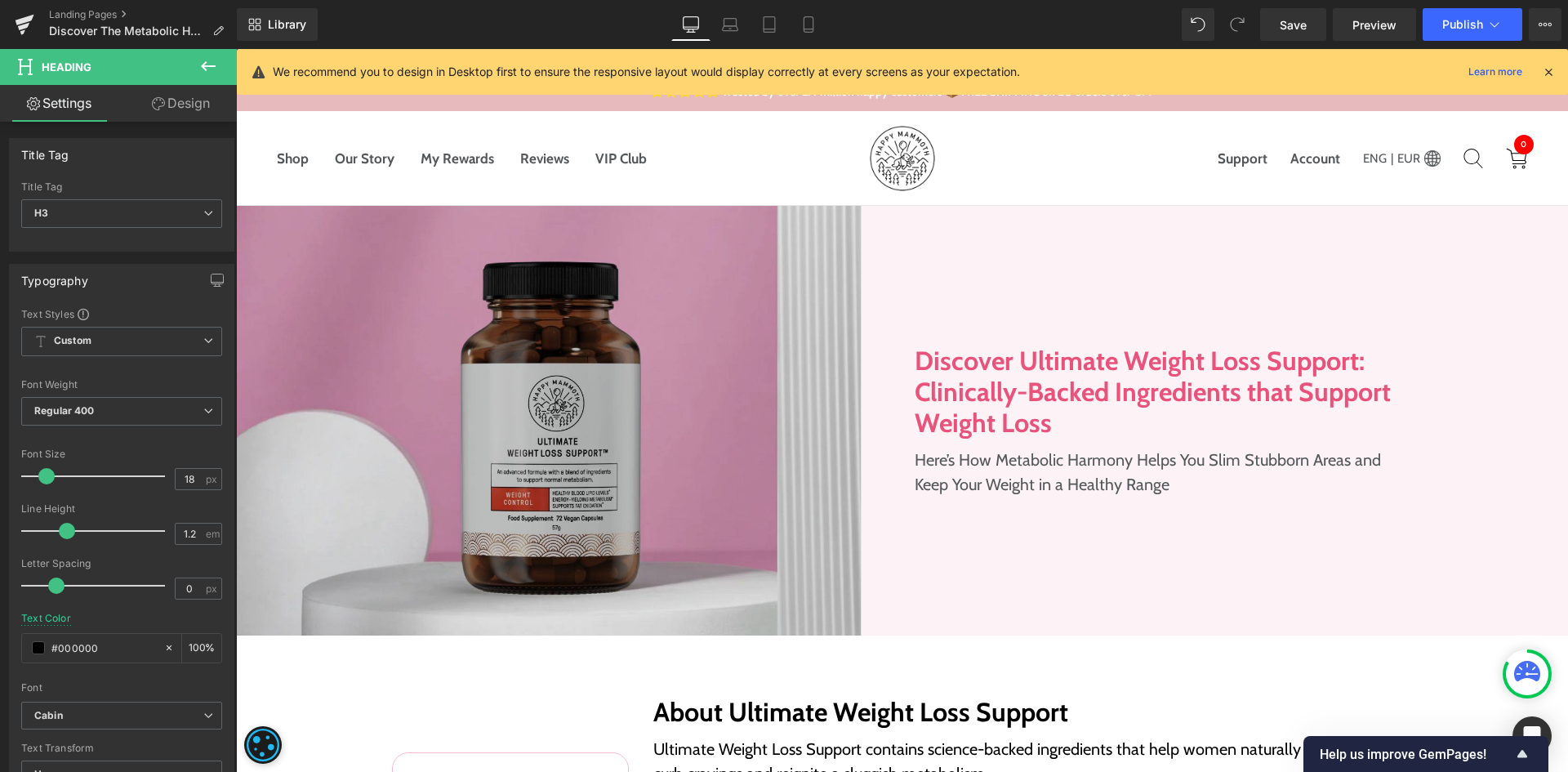
scroll to position [241, 0]
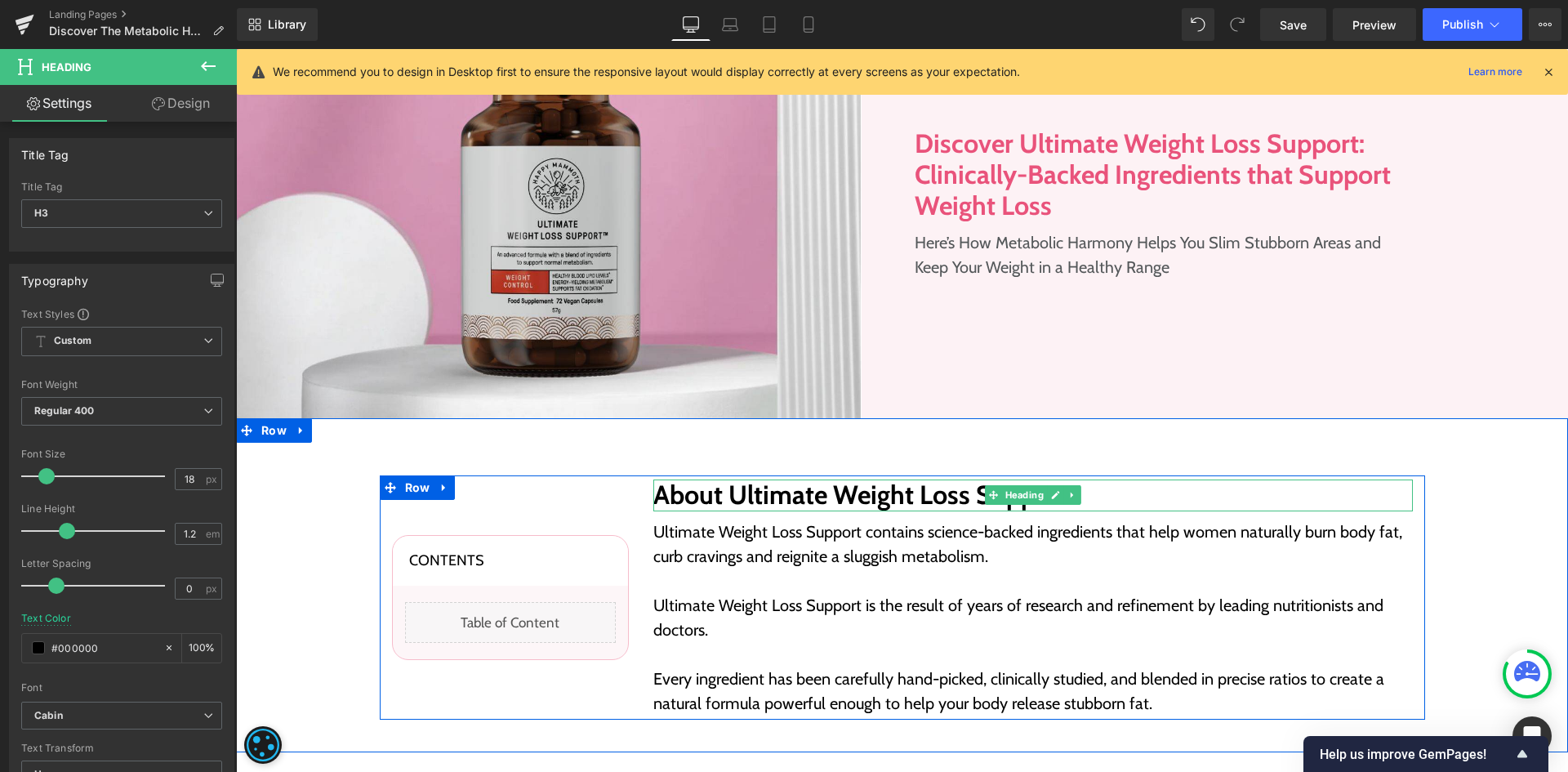
click at [877, 490] on h2 "About Ultimate Weight Loss Support" at bounding box center [1033, 495] width 760 height 31
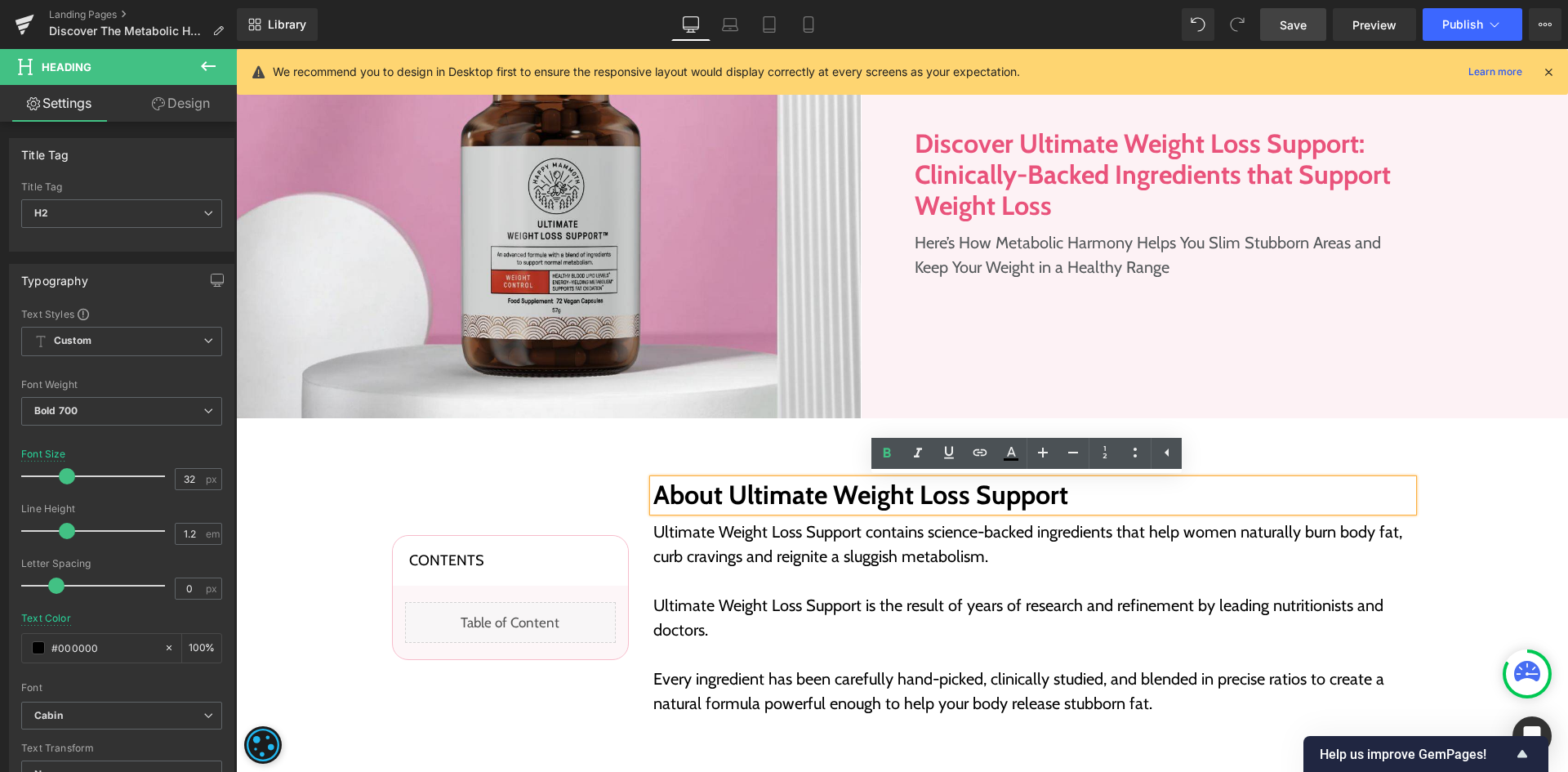
click at [1306, 32] on span "Save" at bounding box center [1294, 24] width 27 height 17
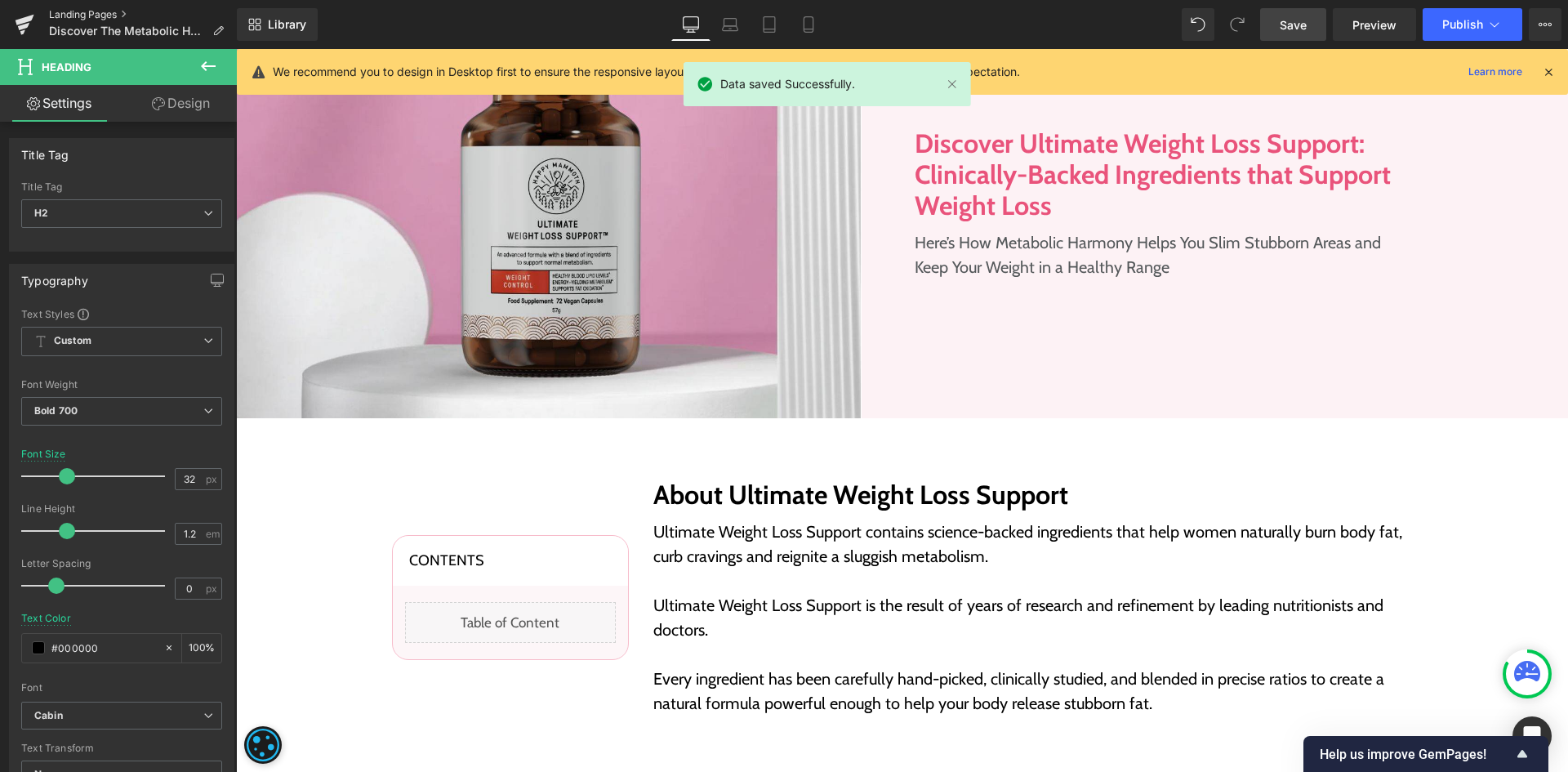
click at [127, 17] on link "Landing Pages" at bounding box center [142, 15] width 188 height 13
